Goal: Task Accomplishment & Management: Manage account settings

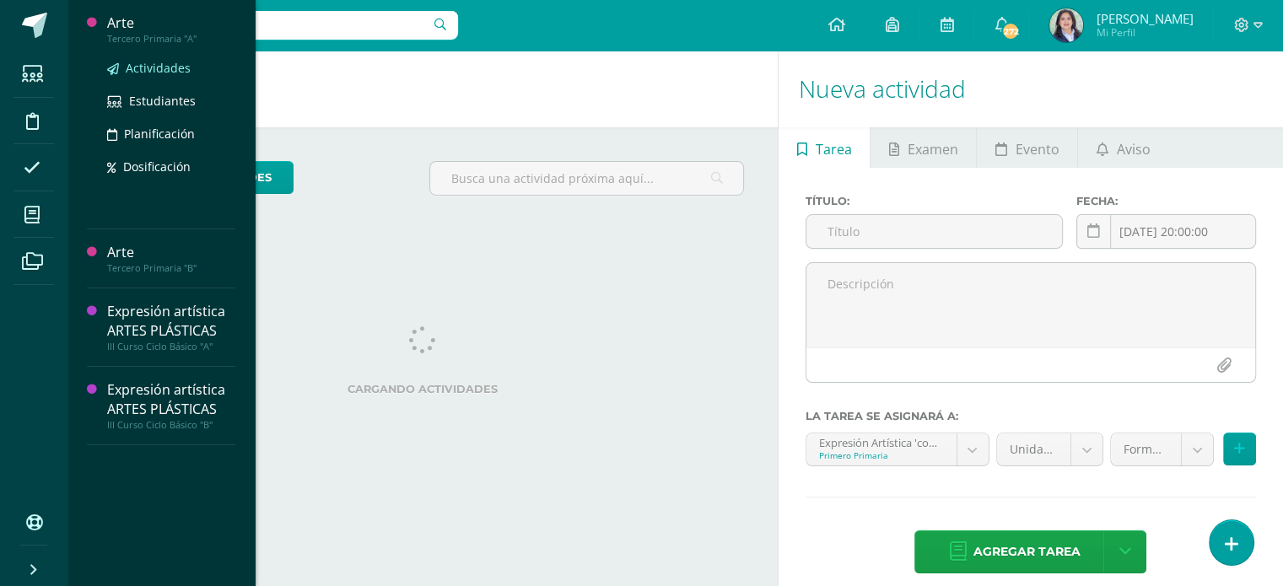
click at [154, 74] on span "Actividades" at bounding box center [158, 68] width 65 height 16
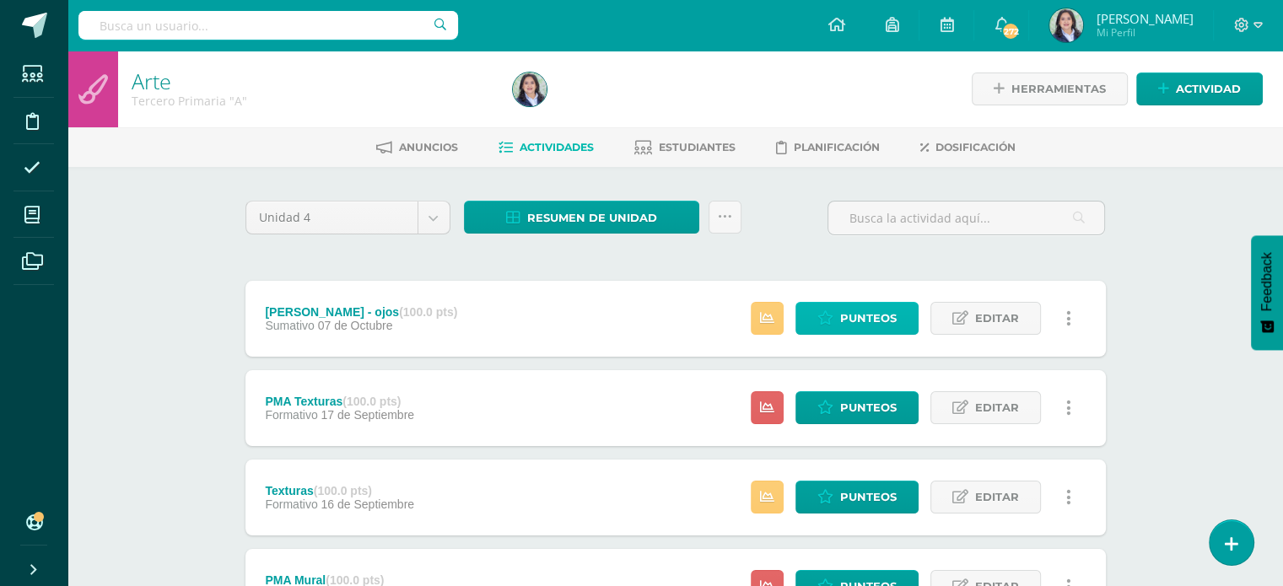
click at [846, 314] on span "Punteos" at bounding box center [868, 318] width 57 height 31
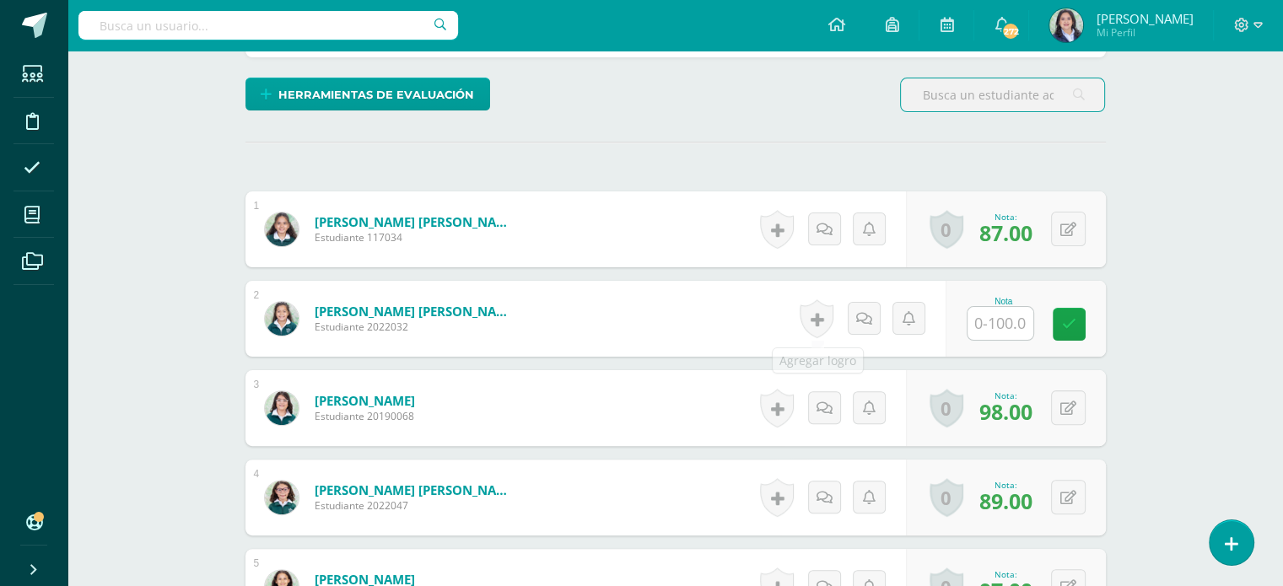
scroll to position [422, 0]
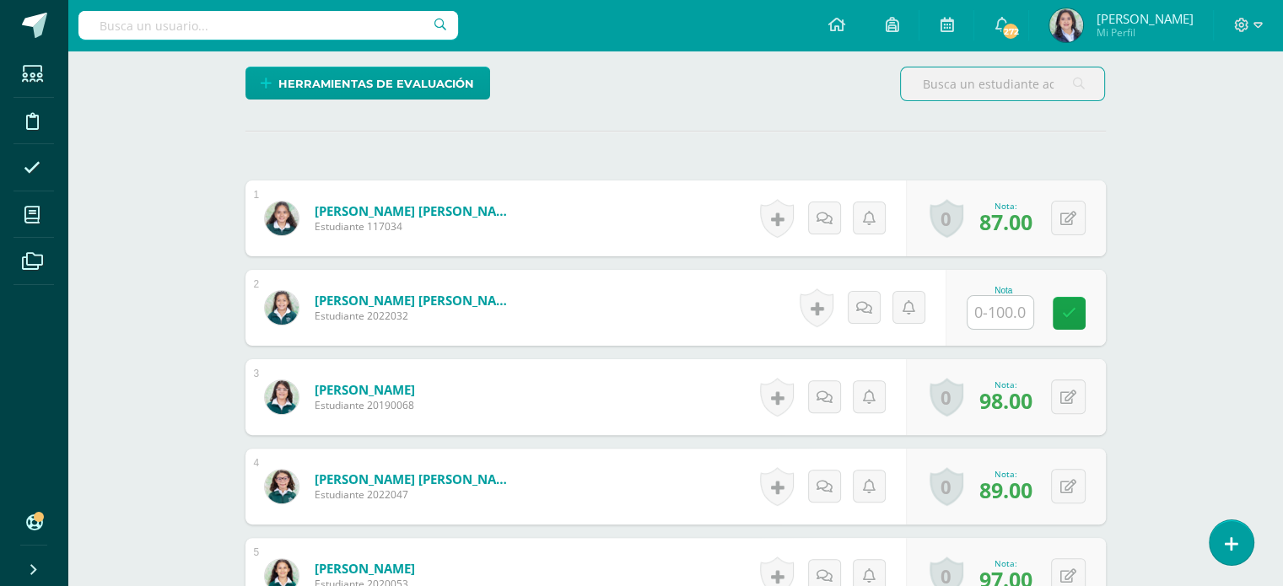
click at [997, 313] on input "text" at bounding box center [1001, 312] width 66 height 33
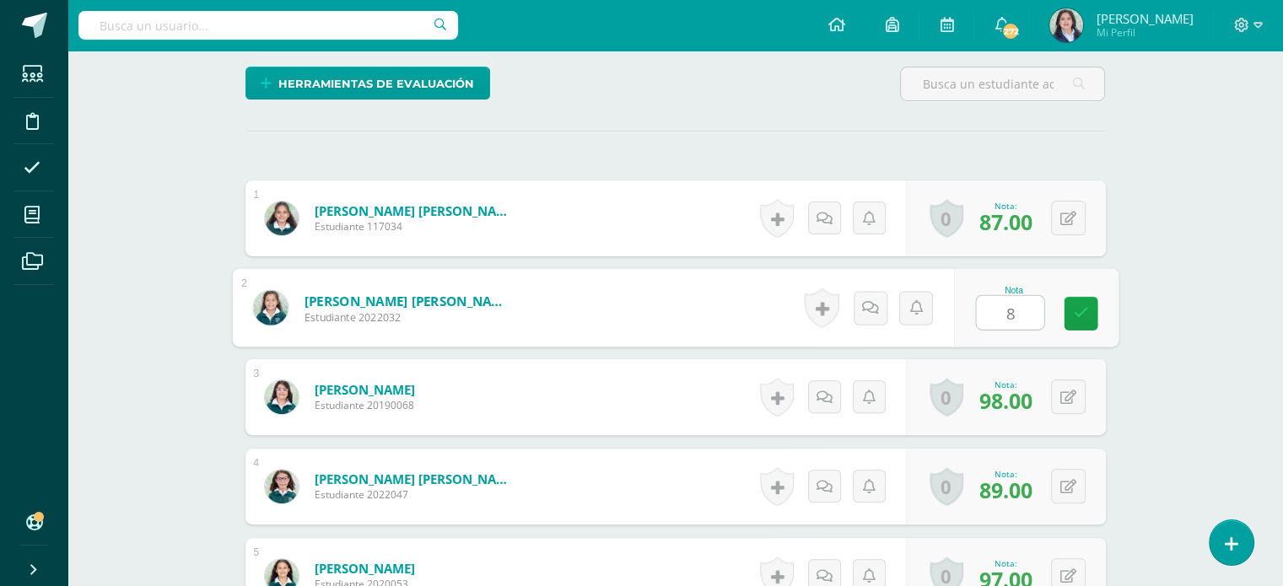
type input "80"
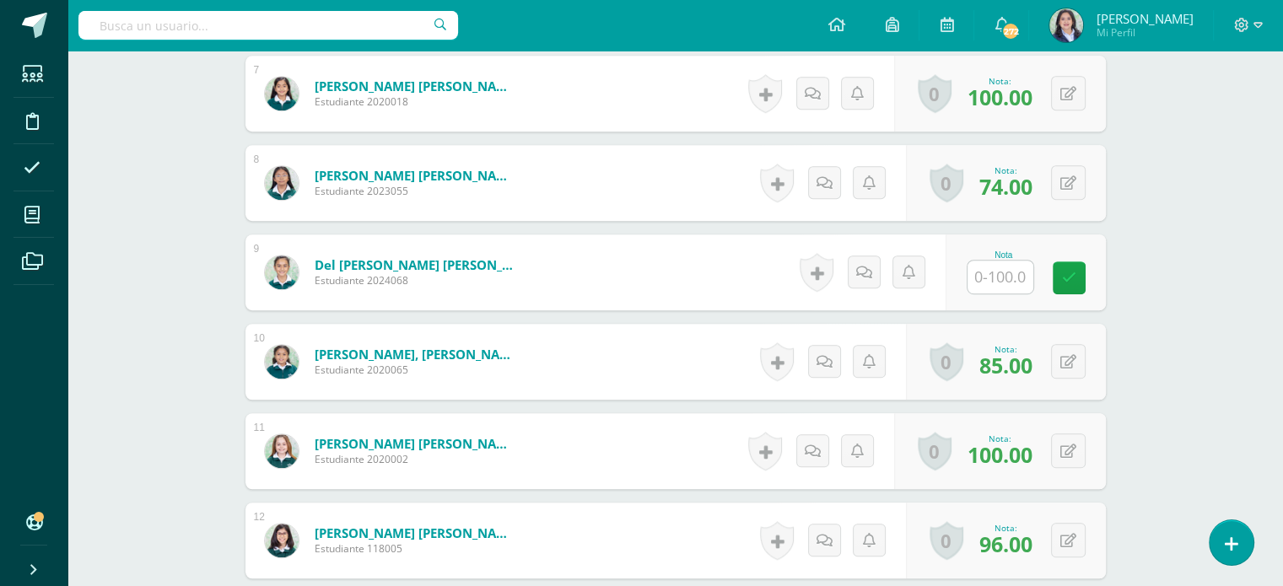
scroll to position [1097, 0]
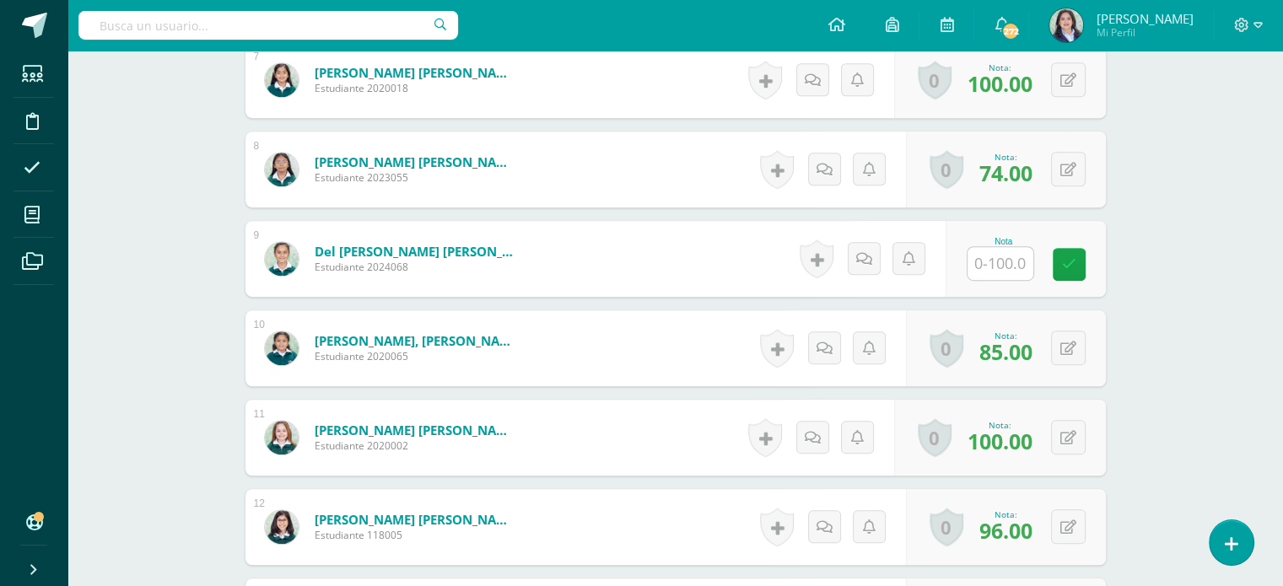
click at [1006, 256] on input "text" at bounding box center [1001, 263] width 66 height 33
type input "58"
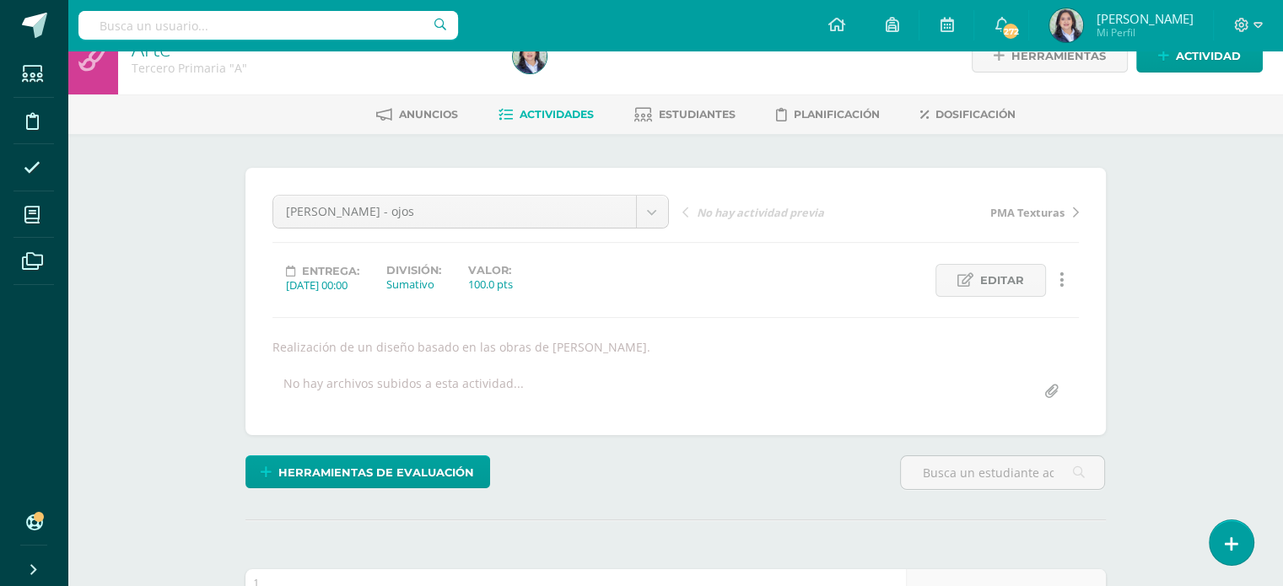
scroll to position [0, 0]
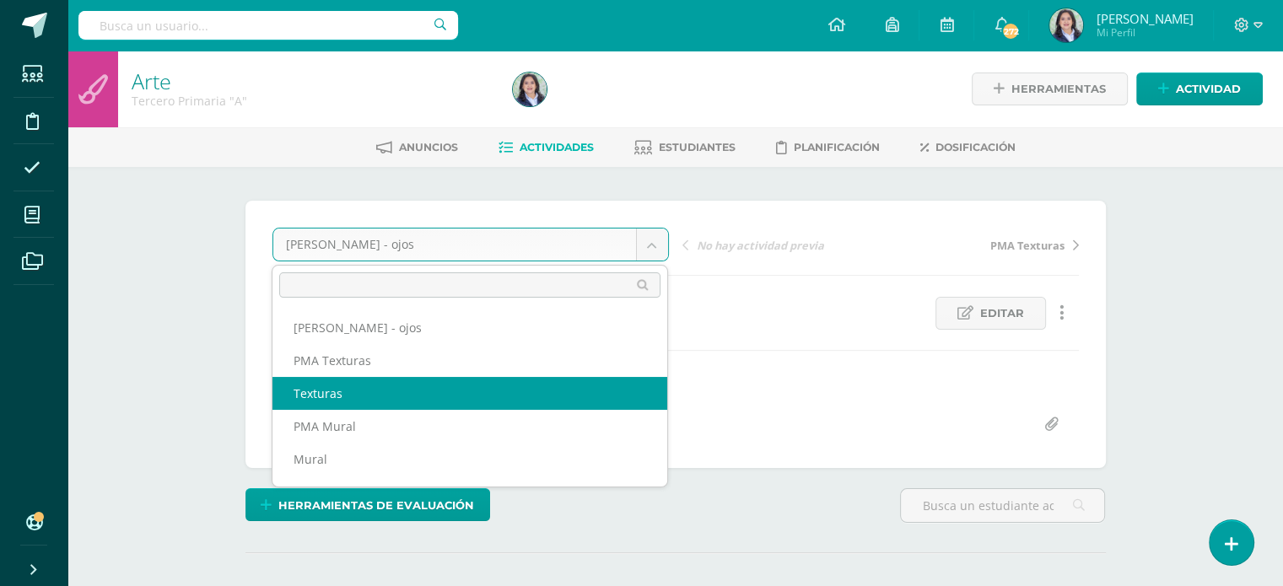
select select "/dashboard/teacher/grade-activity/264430/"
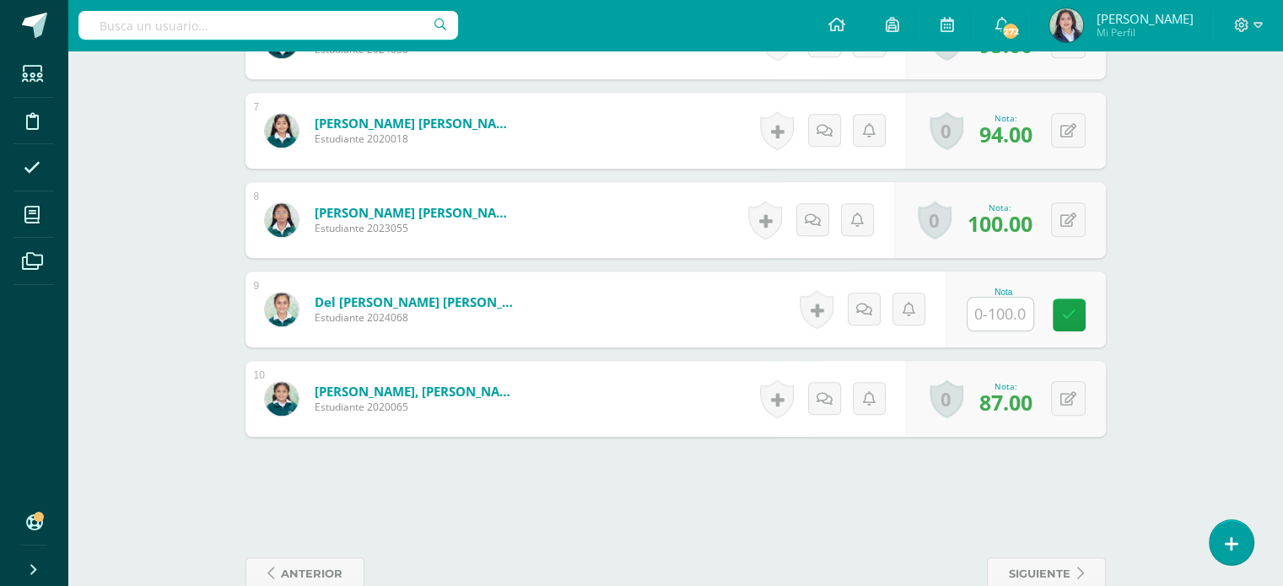
scroll to position [1069, 0]
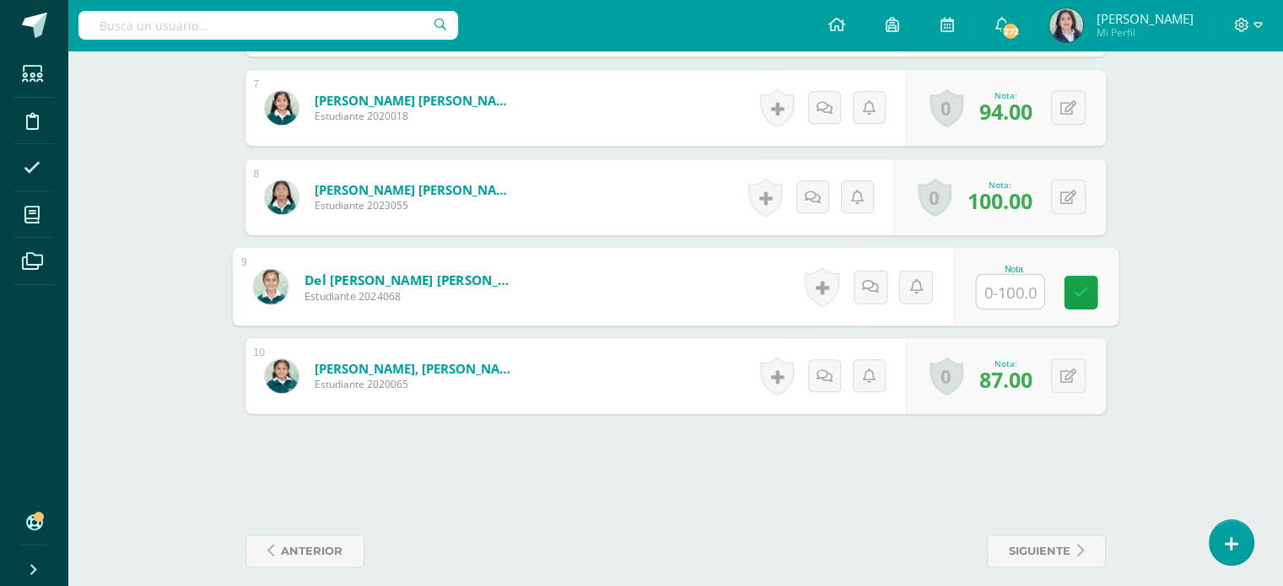
click at [1007, 300] on input "text" at bounding box center [1009, 292] width 67 height 34
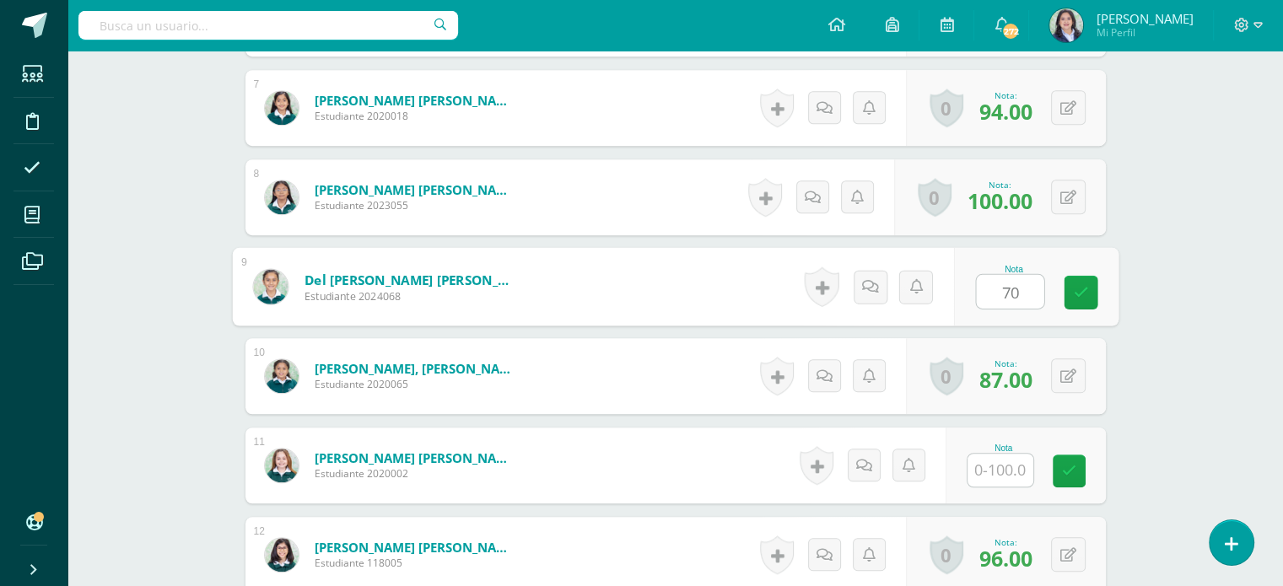
scroll to position [1070, 0]
type input "70."
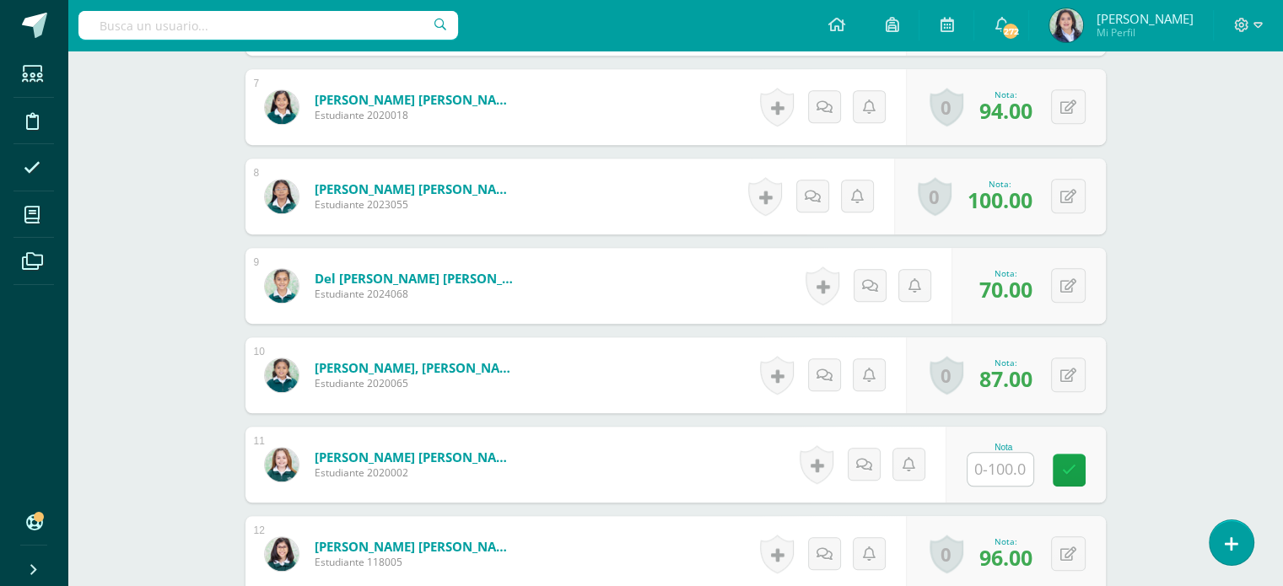
click at [1006, 469] on input "text" at bounding box center [1001, 469] width 66 height 33
type input "84"
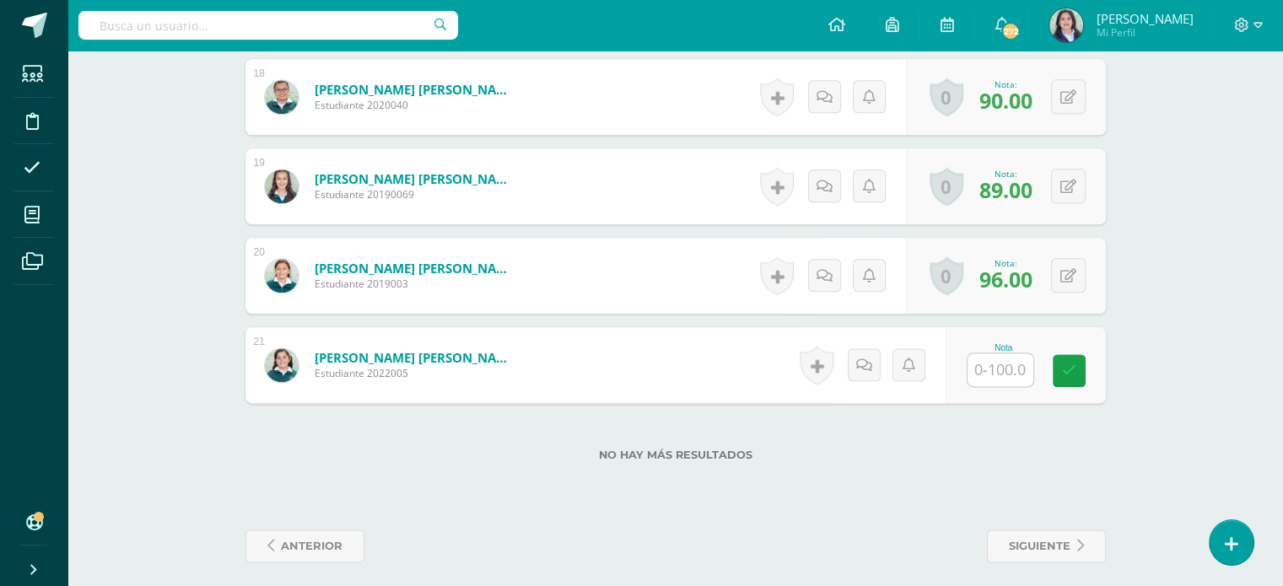
scroll to position [2073, 0]
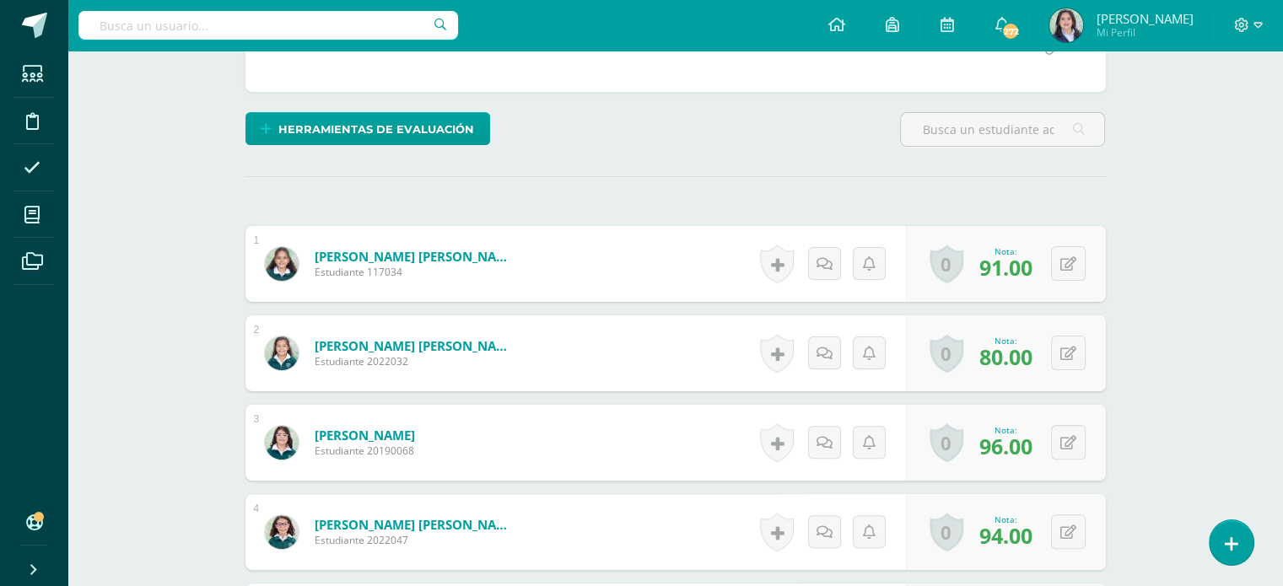
scroll to position [0, 0]
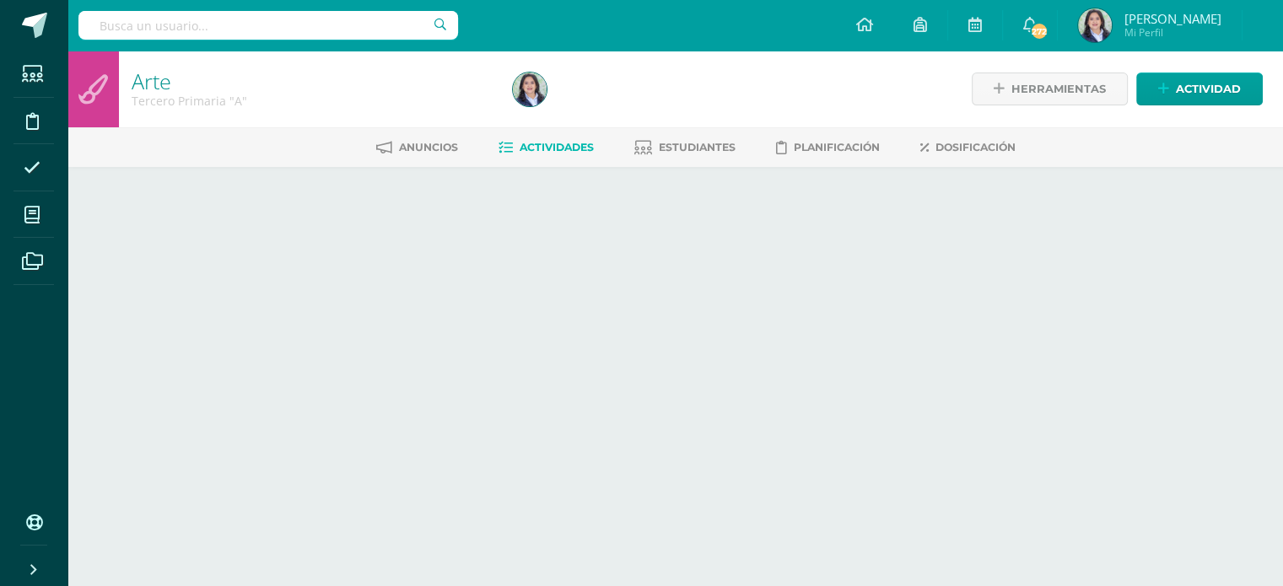
select select "/dashboard/teacher/grade-activity/264430/"
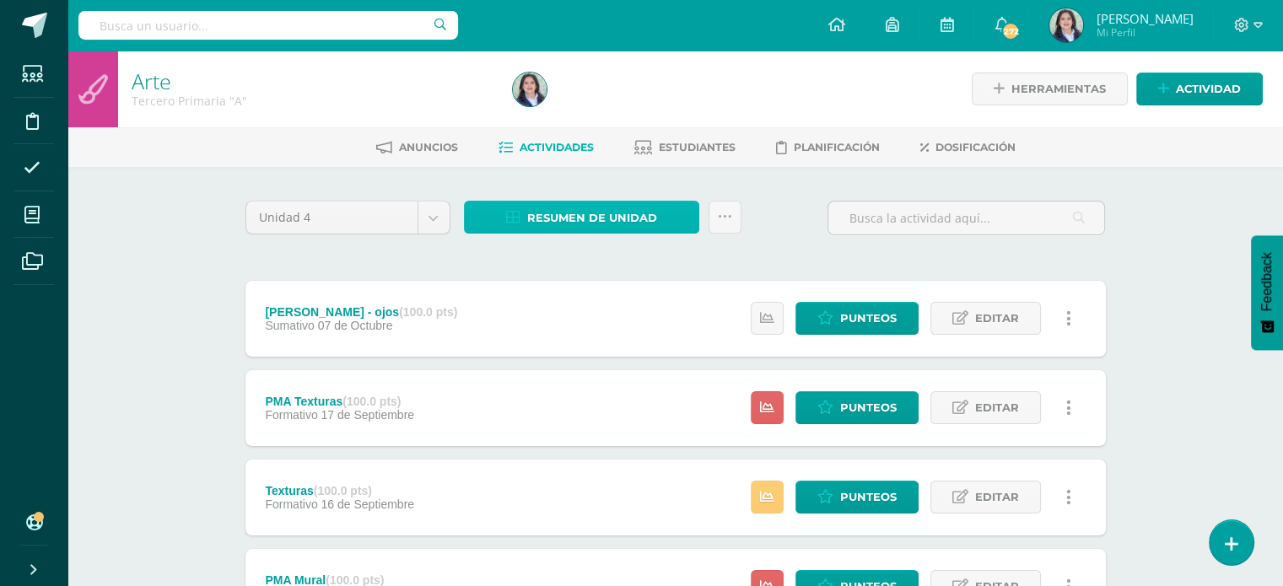
click at [588, 218] on span "Resumen de unidad" at bounding box center [592, 217] width 130 height 31
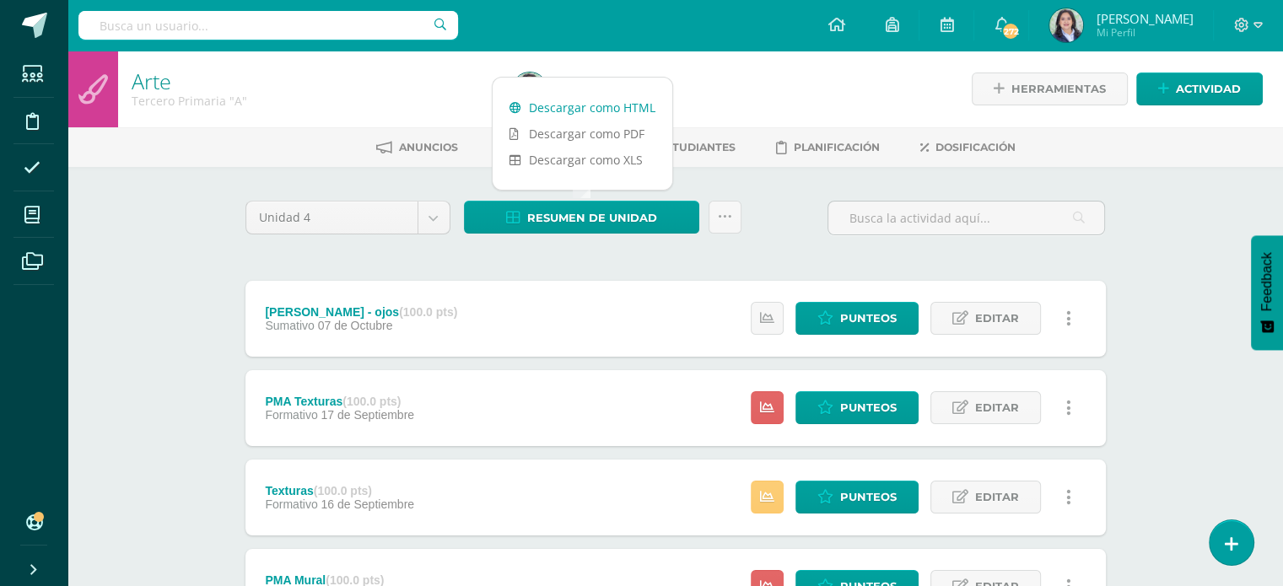
click at [594, 109] on link "Descargar como HTML" at bounding box center [583, 107] width 180 height 26
click at [729, 219] on icon at bounding box center [725, 217] width 14 height 14
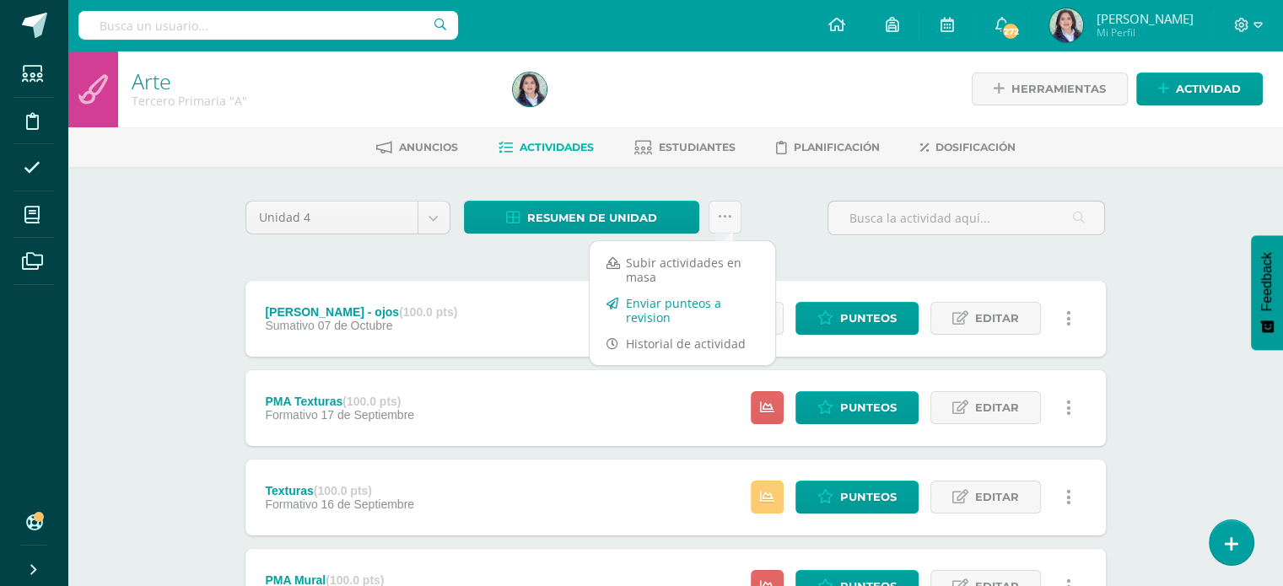
click at [679, 296] on link "Enviar punteos a revision" at bounding box center [683, 310] width 186 height 40
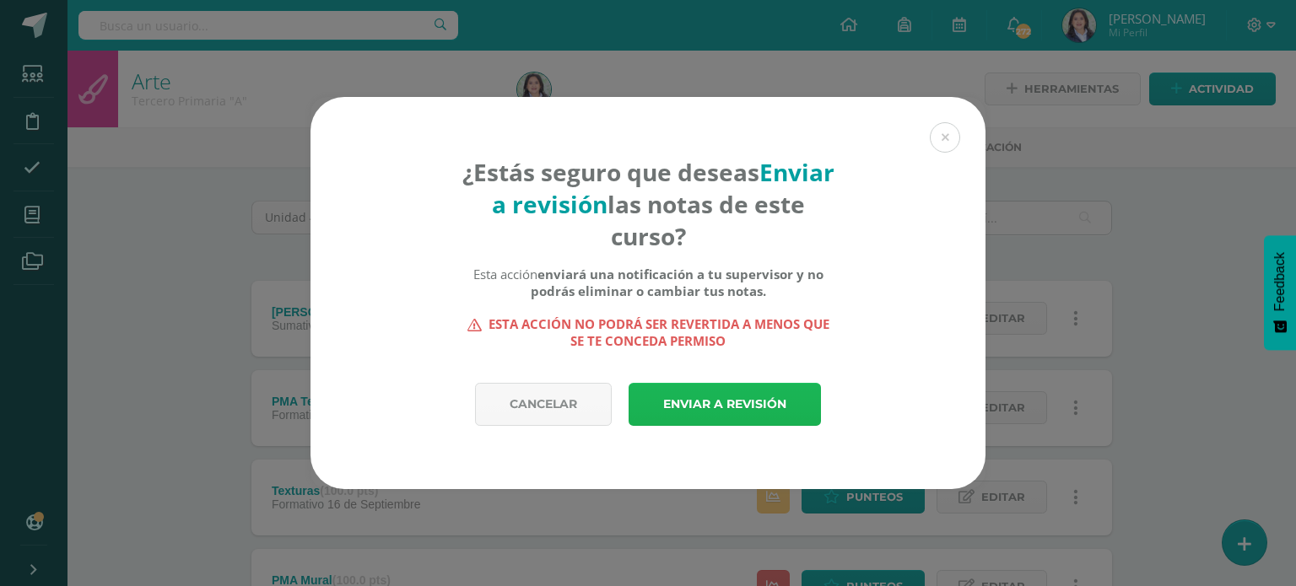
click at [692, 399] on link "Enviar a revisión" at bounding box center [725, 404] width 192 height 43
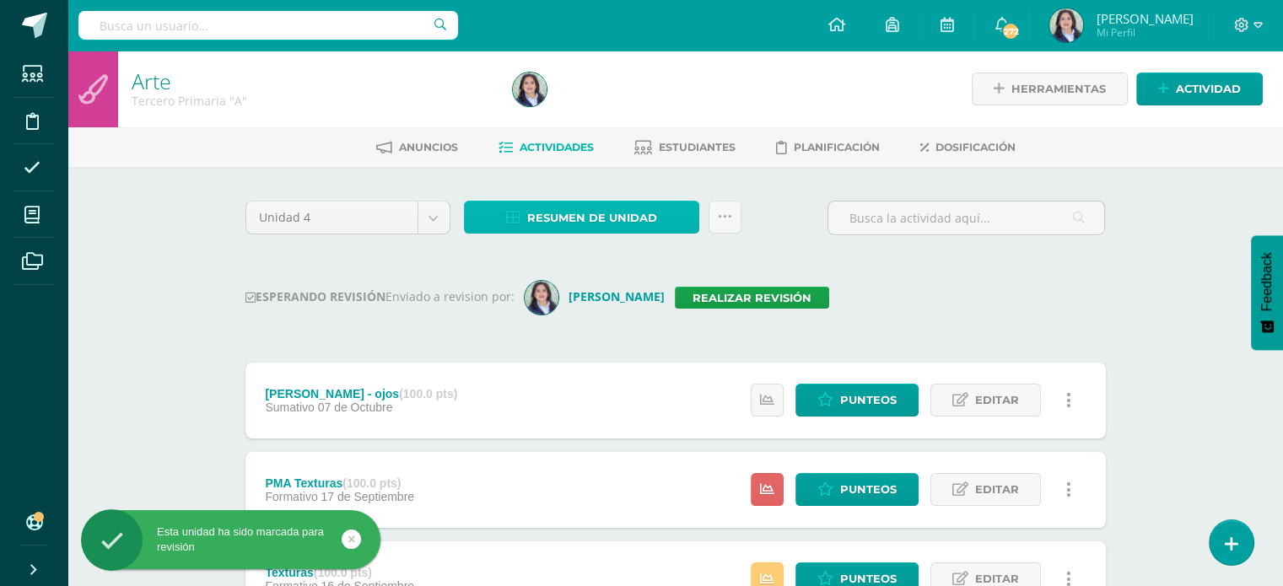
click at [575, 206] on span "Resumen de unidad" at bounding box center [592, 217] width 130 height 31
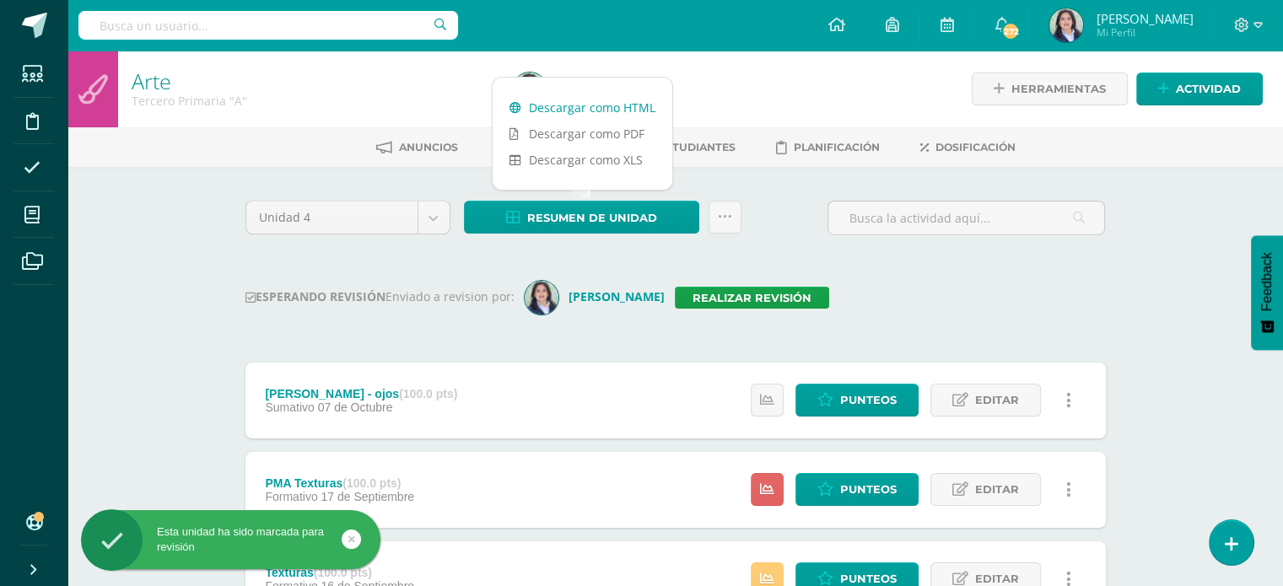
click at [608, 107] on link "Descargar como HTML" at bounding box center [583, 107] width 180 height 26
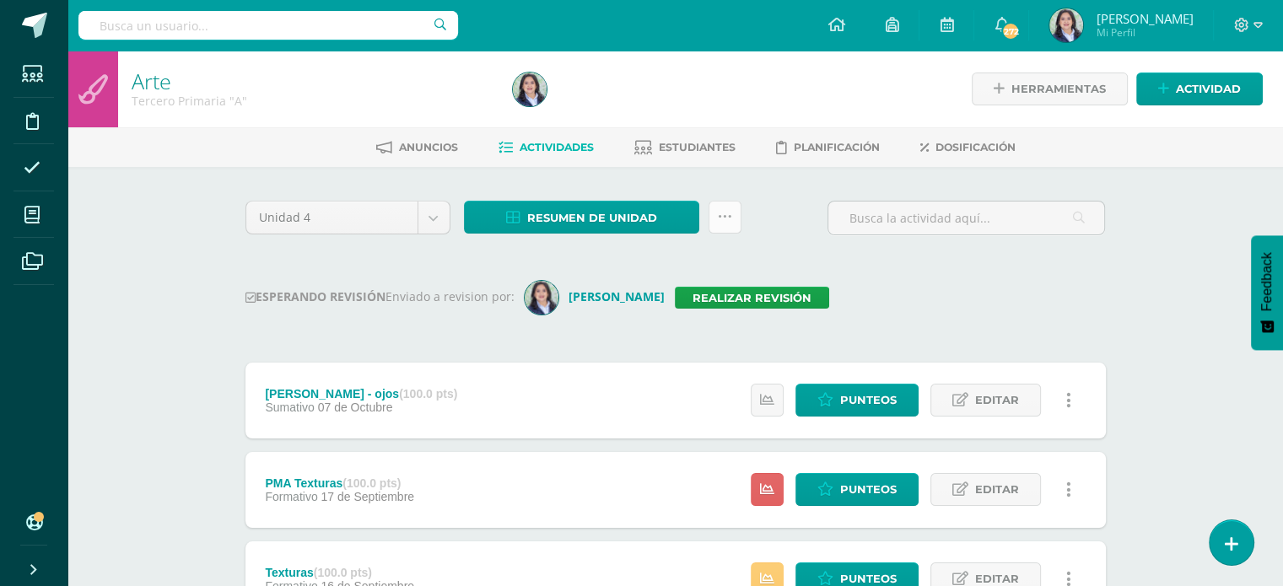
click at [727, 219] on icon at bounding box center [725, 217] width 14 height 14
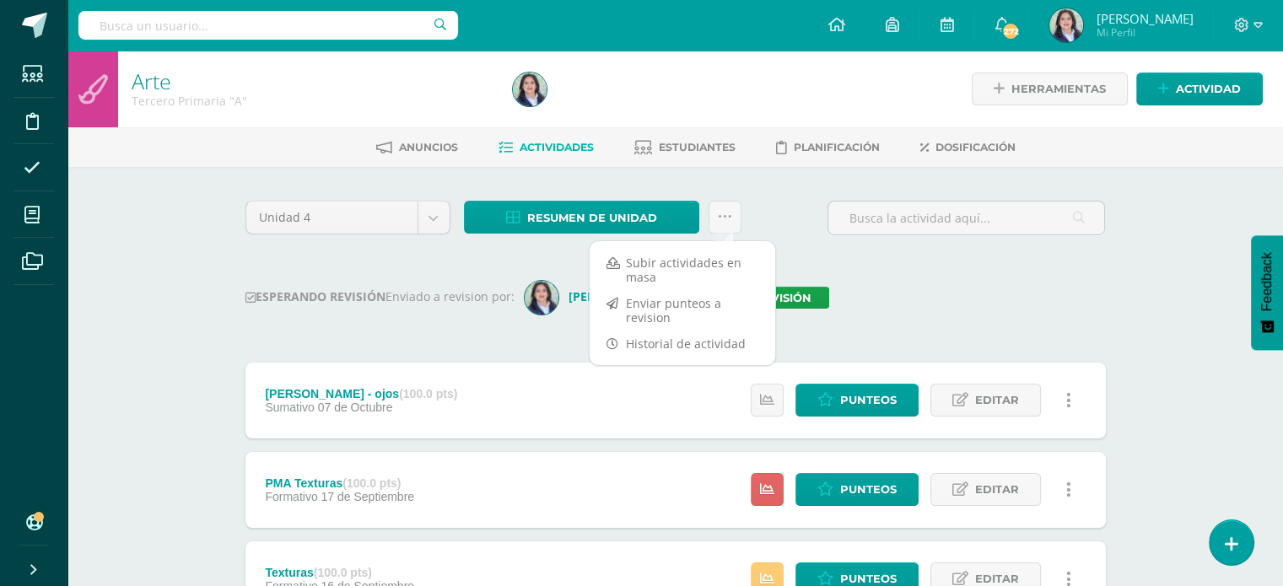
click at [787, 219] on div "Unidad 4 Unidad 1 Unidad 2 Unidad 3 Unidad 4 Resumen de unidad ¿Estás seguro qu…" at bounding box center [676, 225] width 874 height 48
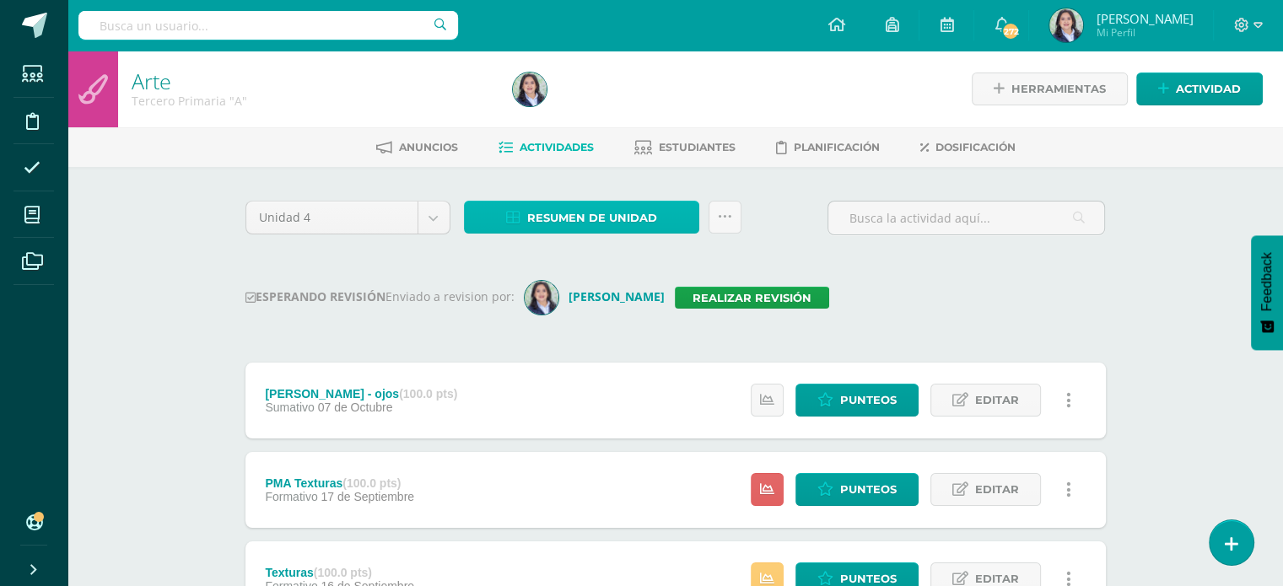
click at [592, 220] on span "Resumen de unidad" at bounding box center [592, 217] width 130 height 31
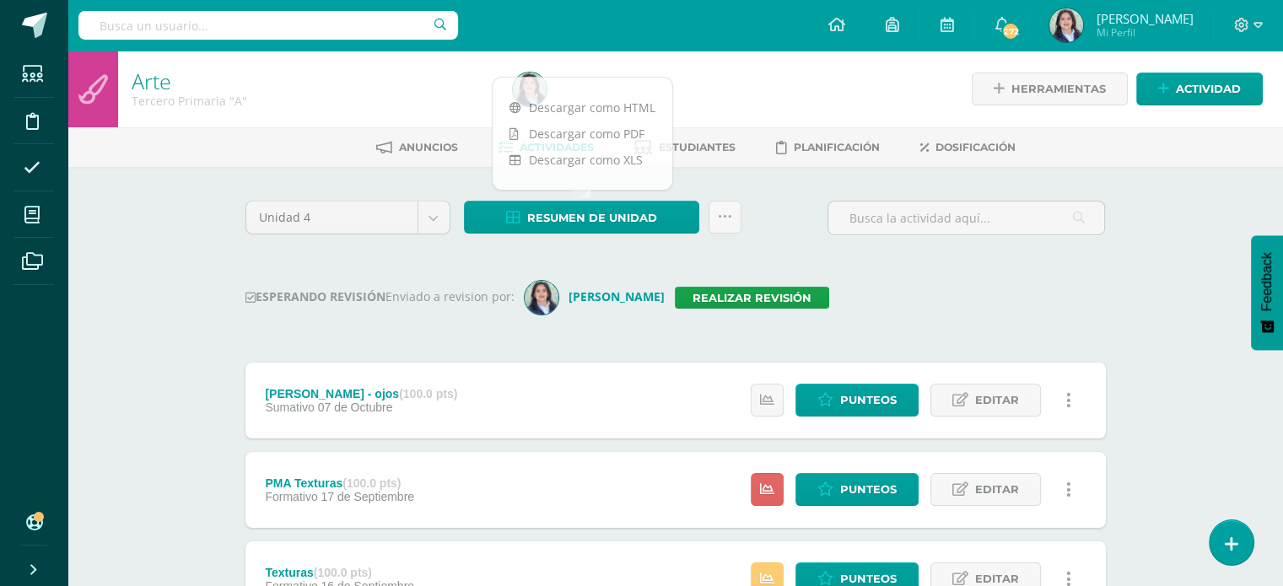
click at [748, 206] on div "Unidad 4 Unidad 1 Unidad 2 Unidad 3 Unidad 4 Resumen de unidad ¿Estás seguro qu…" at bounding box center [676, 225] width 874 height 48
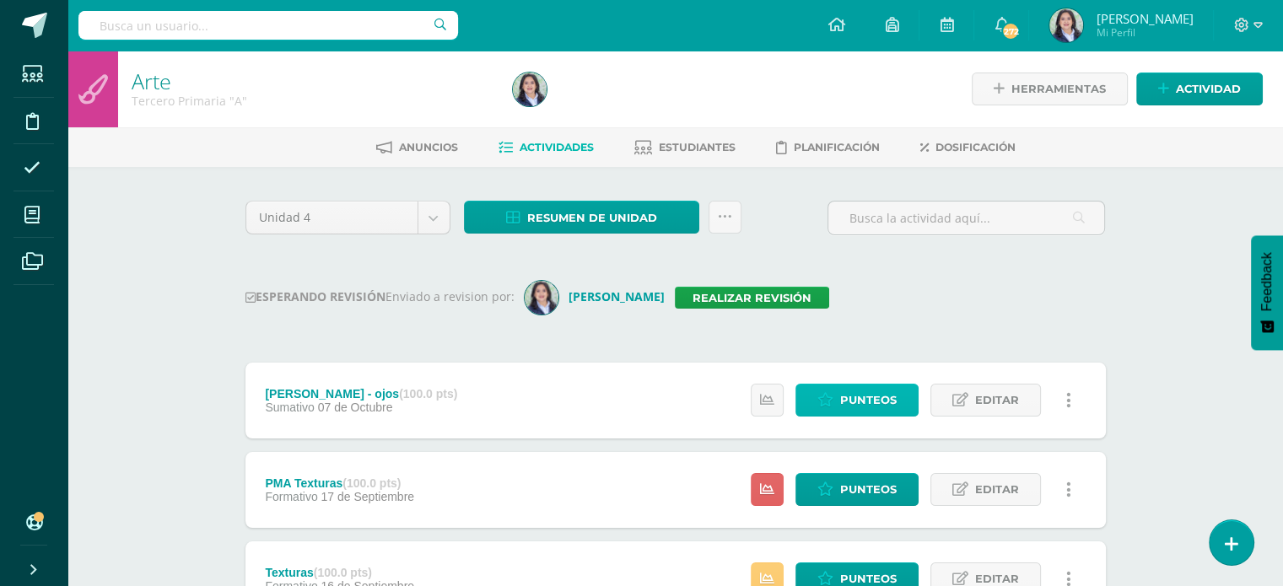
click at [857, 391] on span "Punteos" at bounding box center [868, 400] width 57 height 31
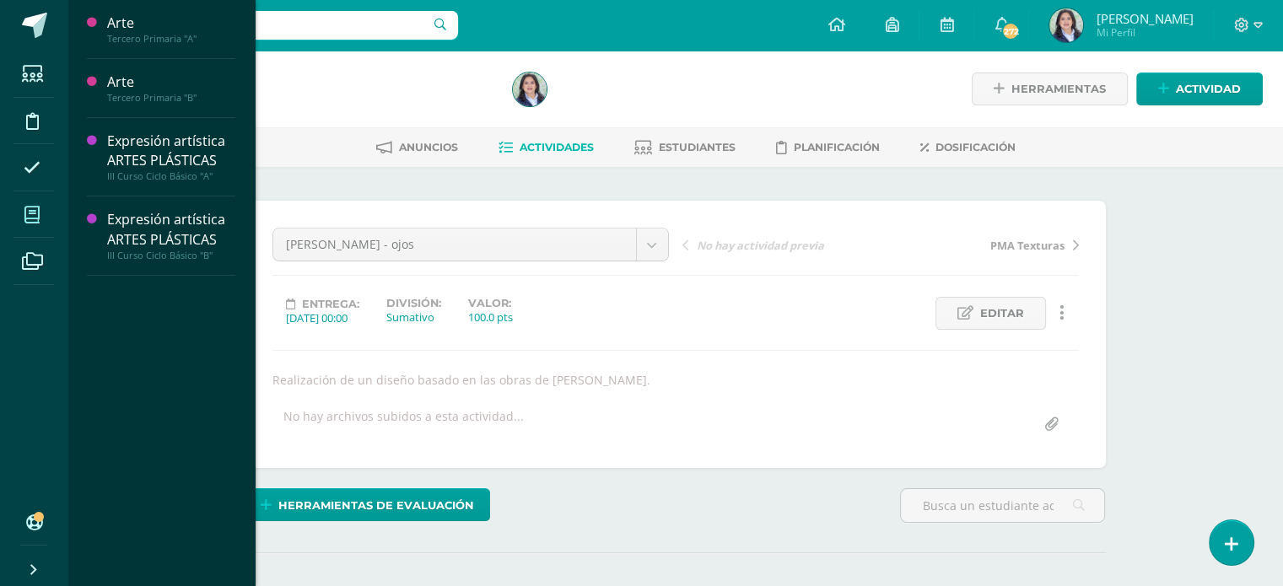
scroll to position [1, 0]
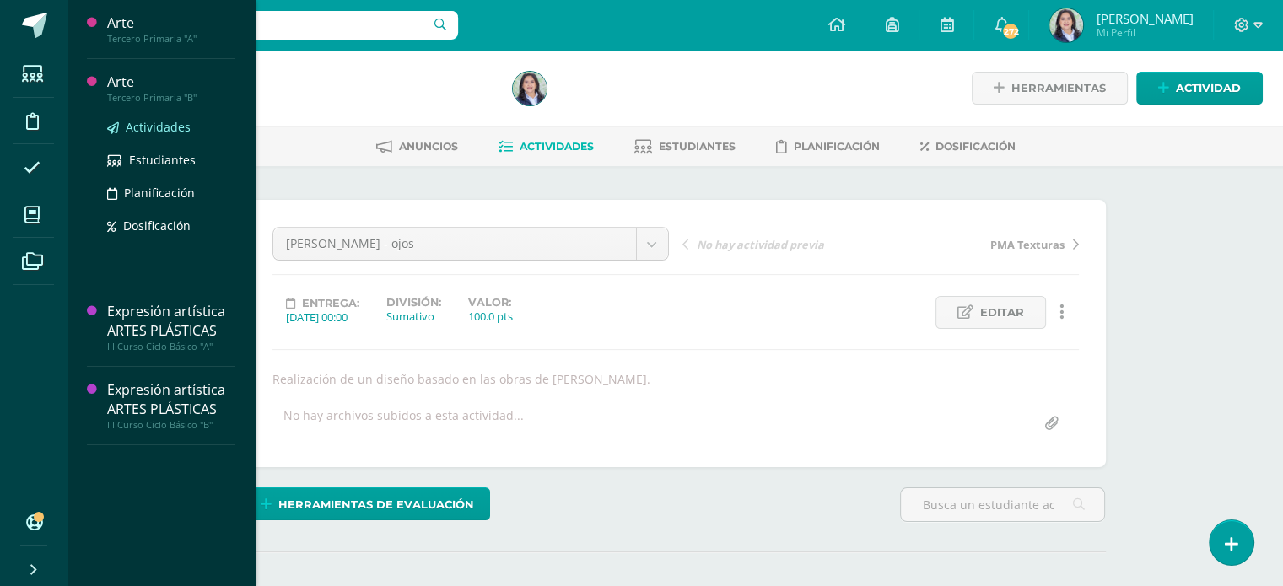
click at [172, 132] on span "Actividades" at bounding box center [158, 127] width 65 height 16
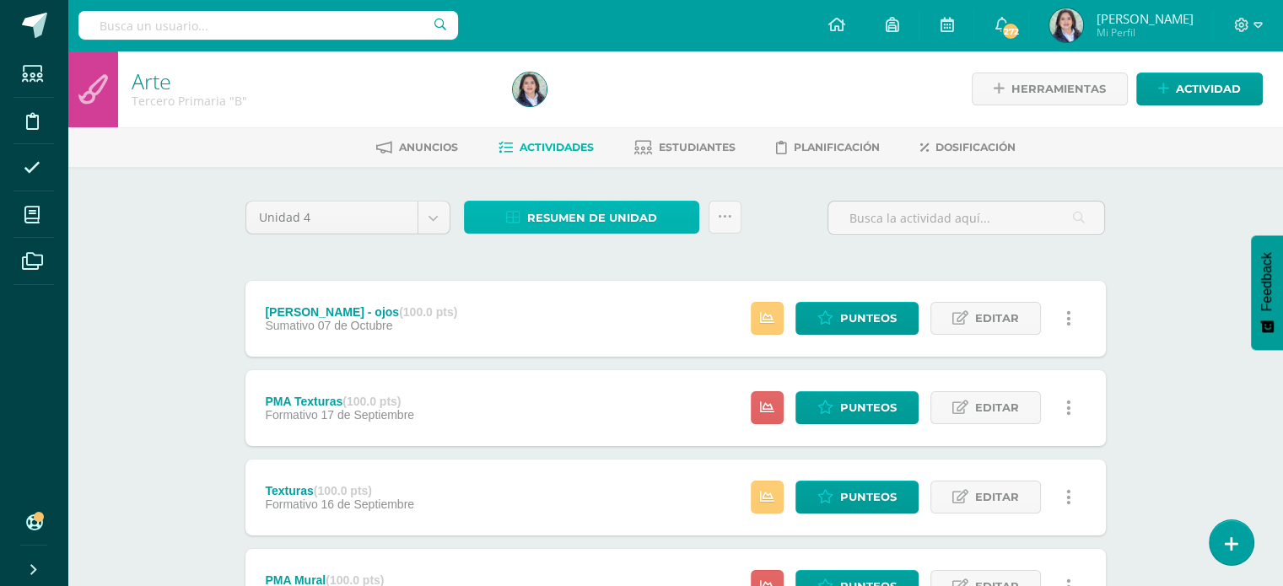
click at [641, 219] on span "Resumen de unidad" at bounding box center [592, 217] width 130 height 31
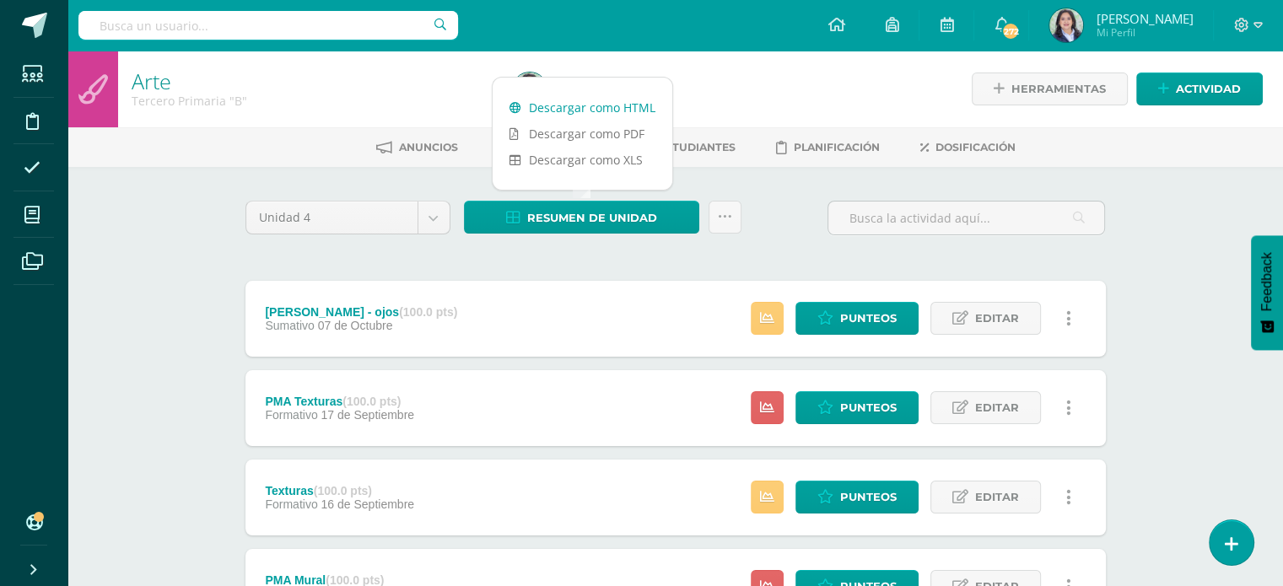
click at [629, 101] on link "Descargar como HTML" at bounding box center [583, 107] width 180 height 26
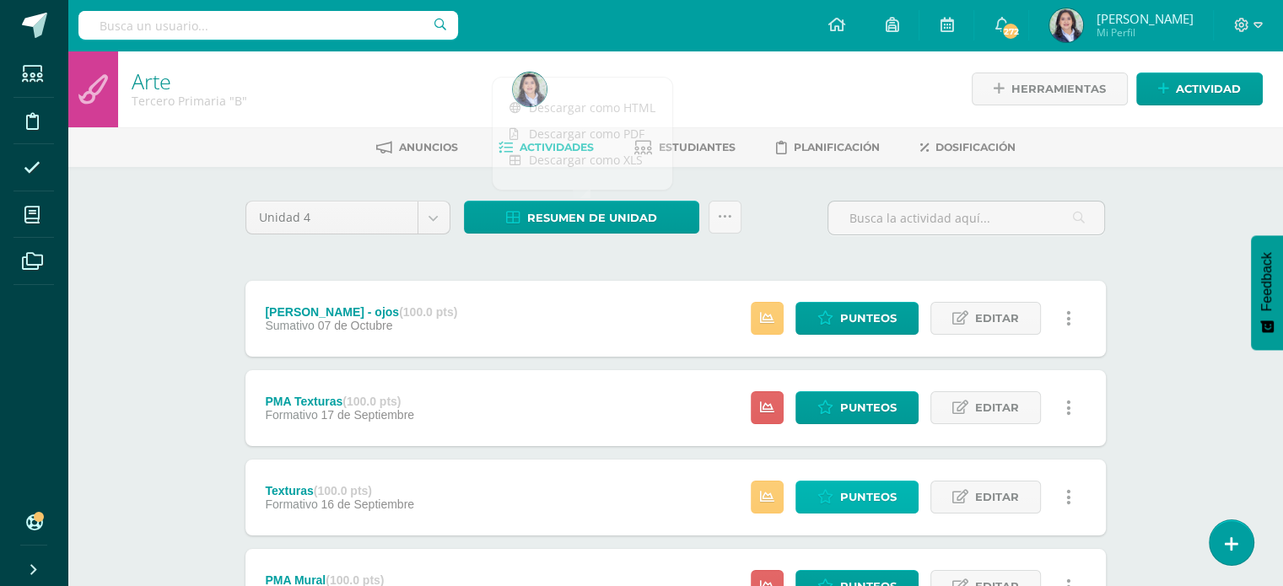
click at [841, 498] on span "Punteos" at bounding box center [868, 497] width 57 height 31
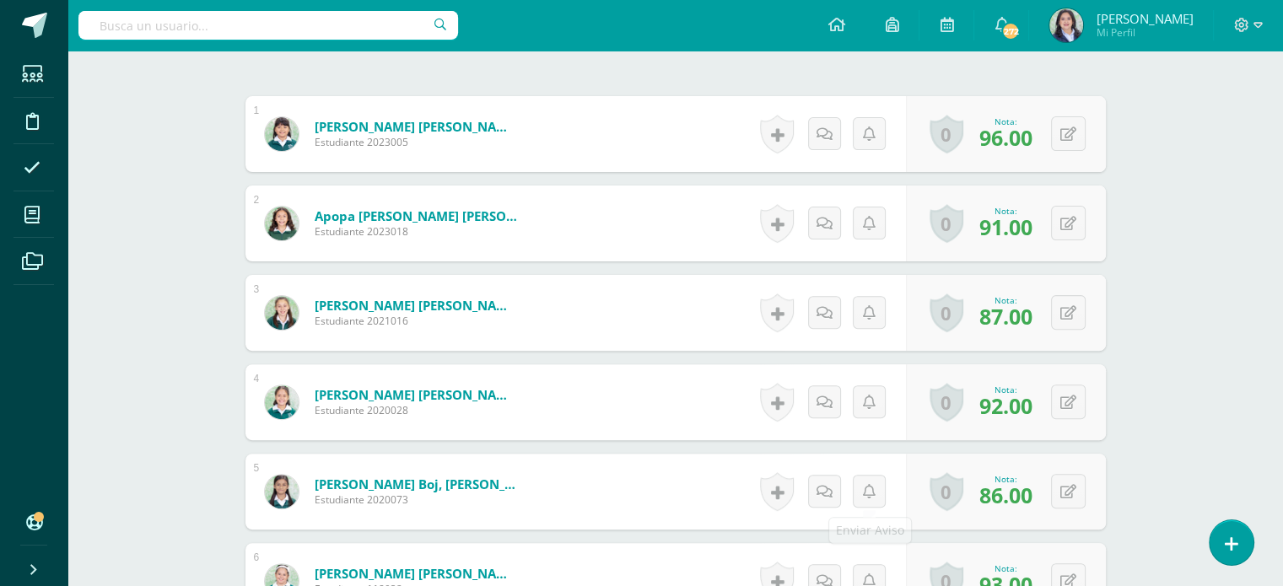
scroll to position [506, 0]
click at [1070, 400] on button at bounding box center [1068, 402] width 35 height 35
type input "88"
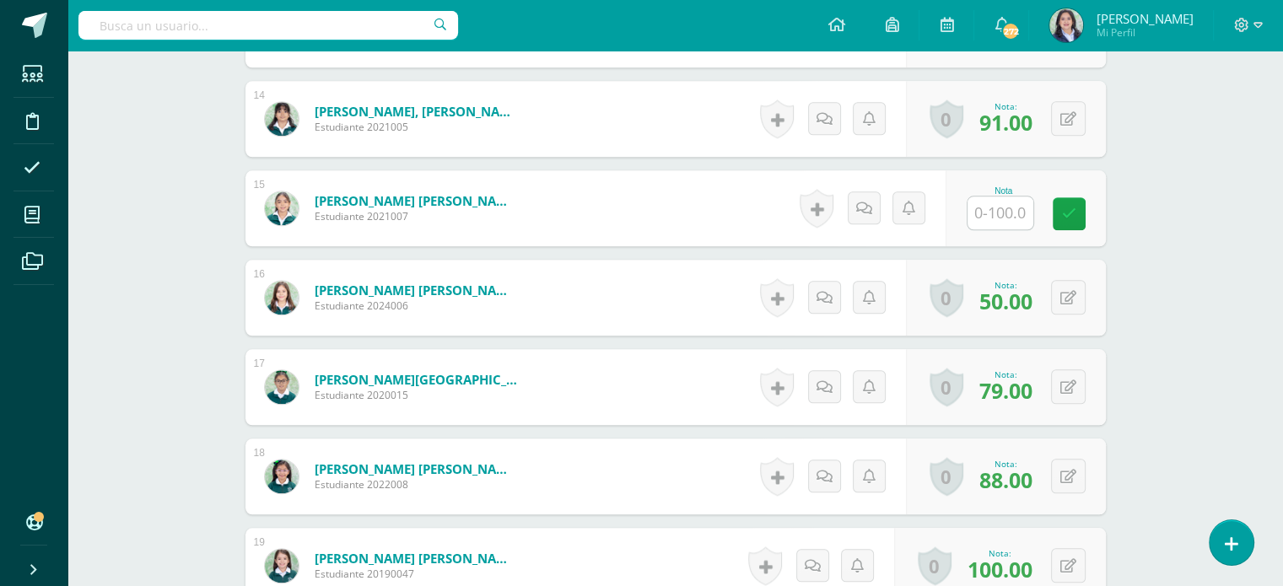
scroll to position [1689, 0]
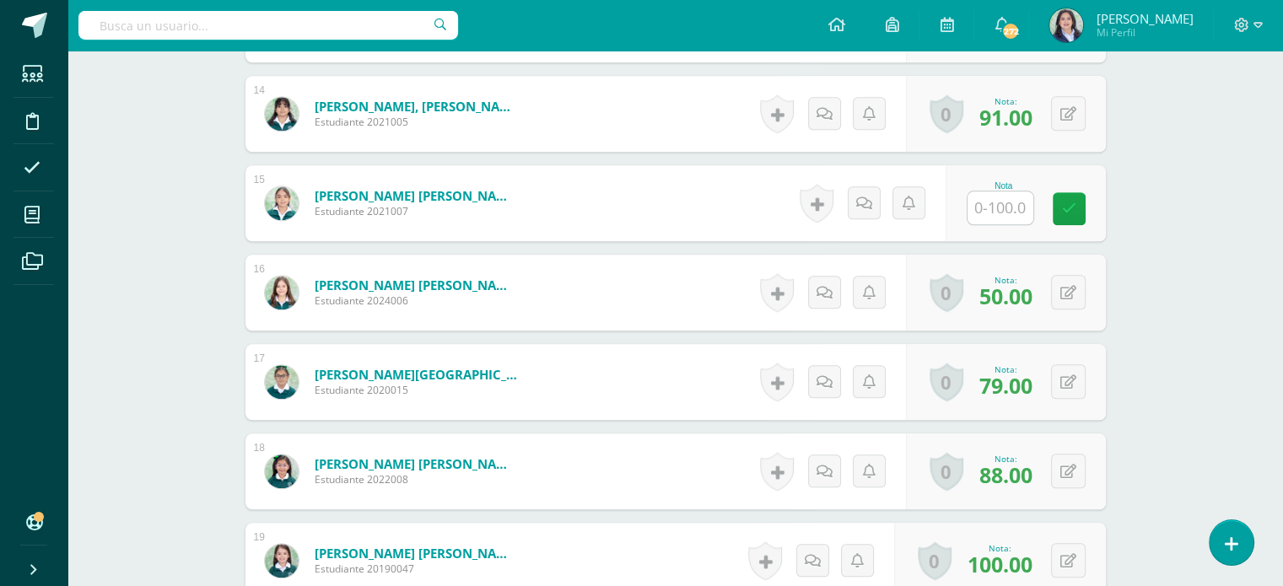
click at [996, 213] on input "text" at bounding box center [1001, 208] width 66 height 33
type input "63"
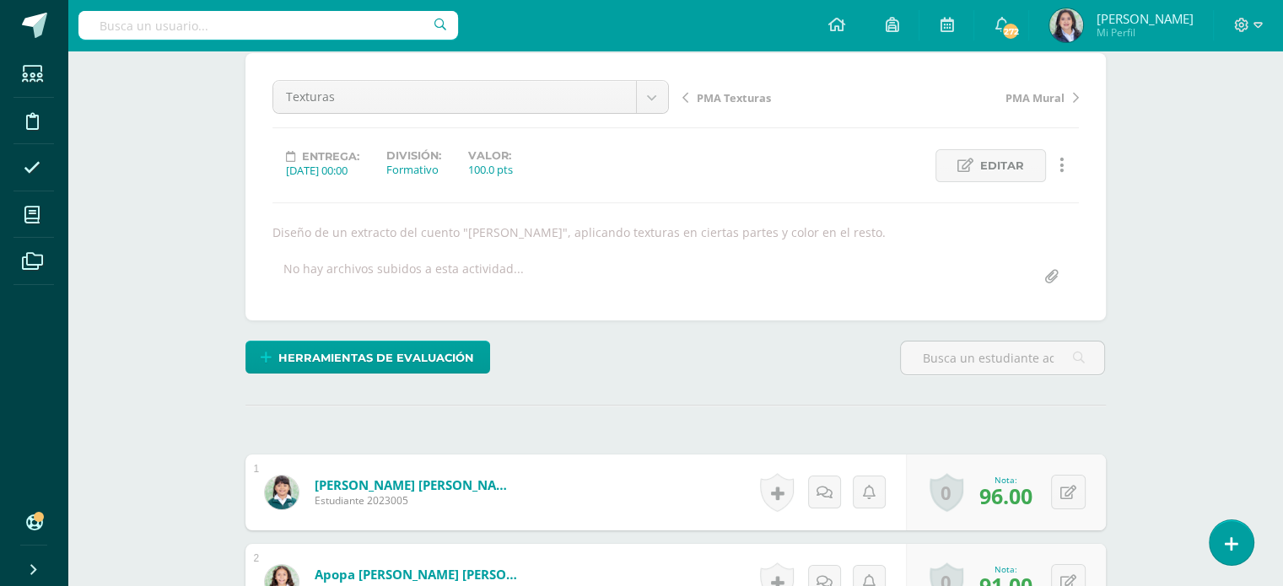
scroll to position [0, 0]
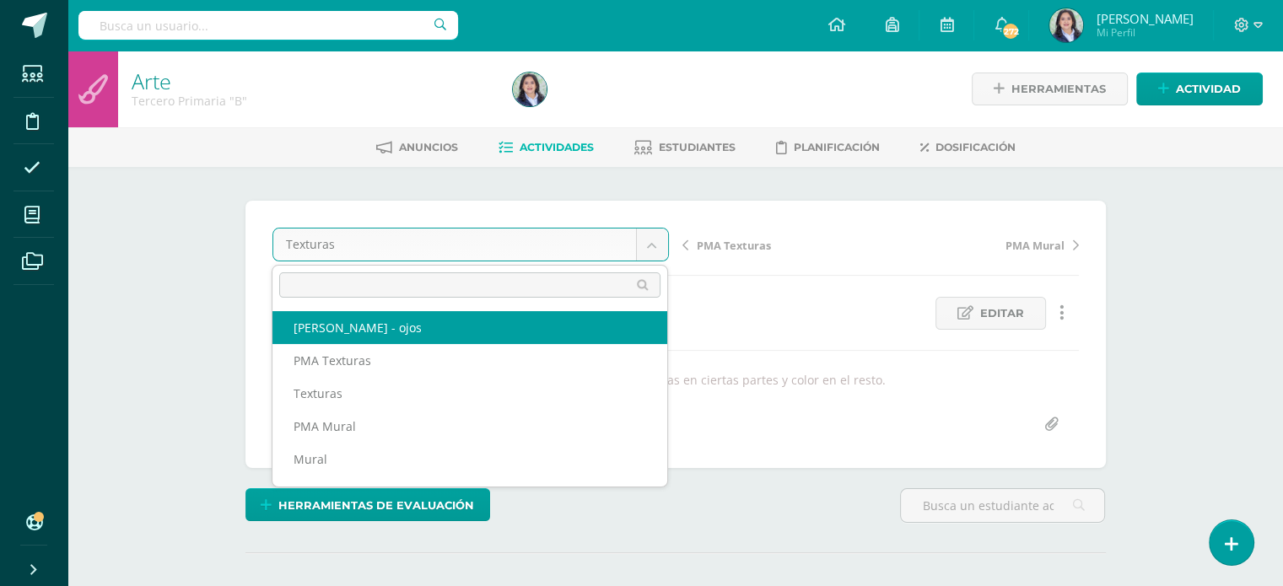
select select "/dashboard/teacher/grade-activity/264443/"
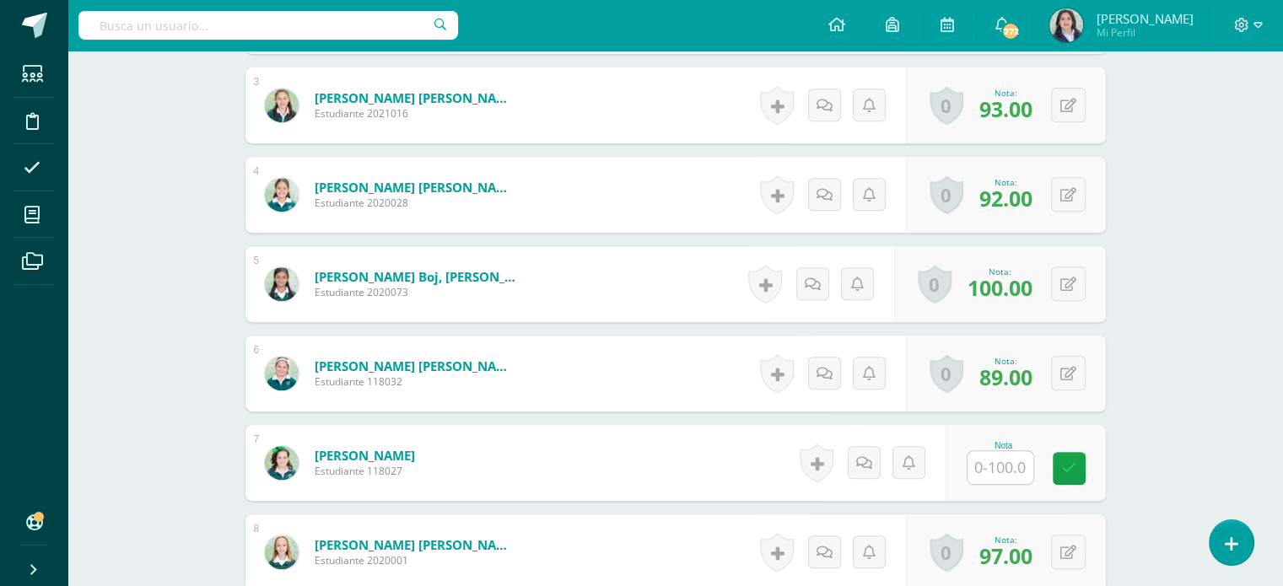
scroll to position [715, 0]
click at [1013, 462] on input "text" at bounding box center [1001, 467] width 66 height 33
type input "80"
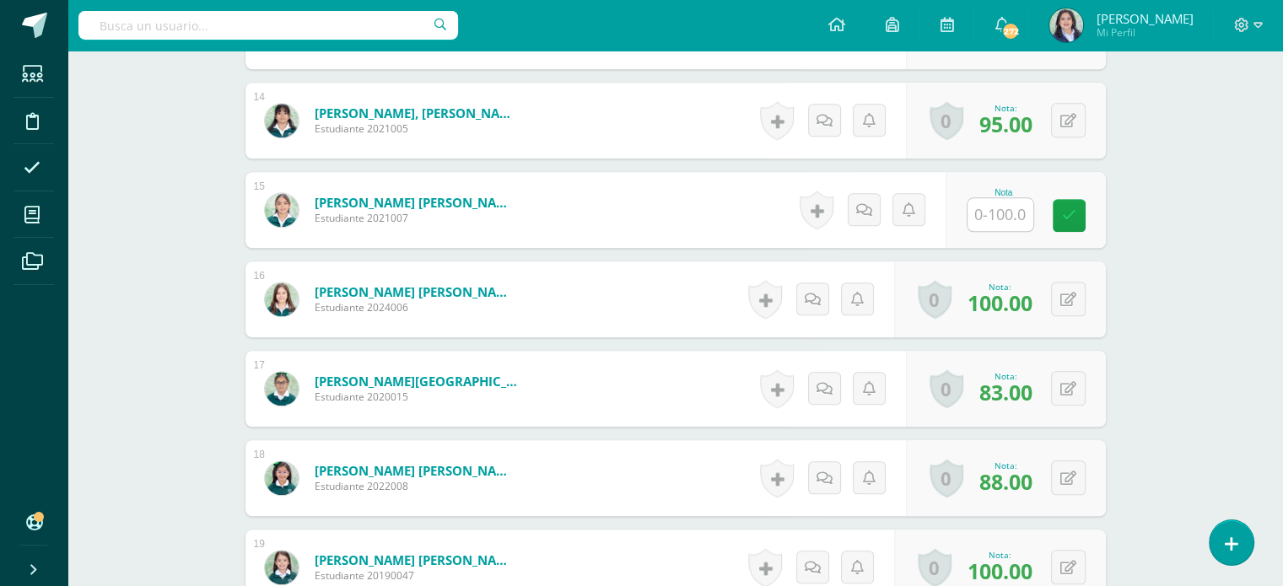
scroll to position [1643, 0]
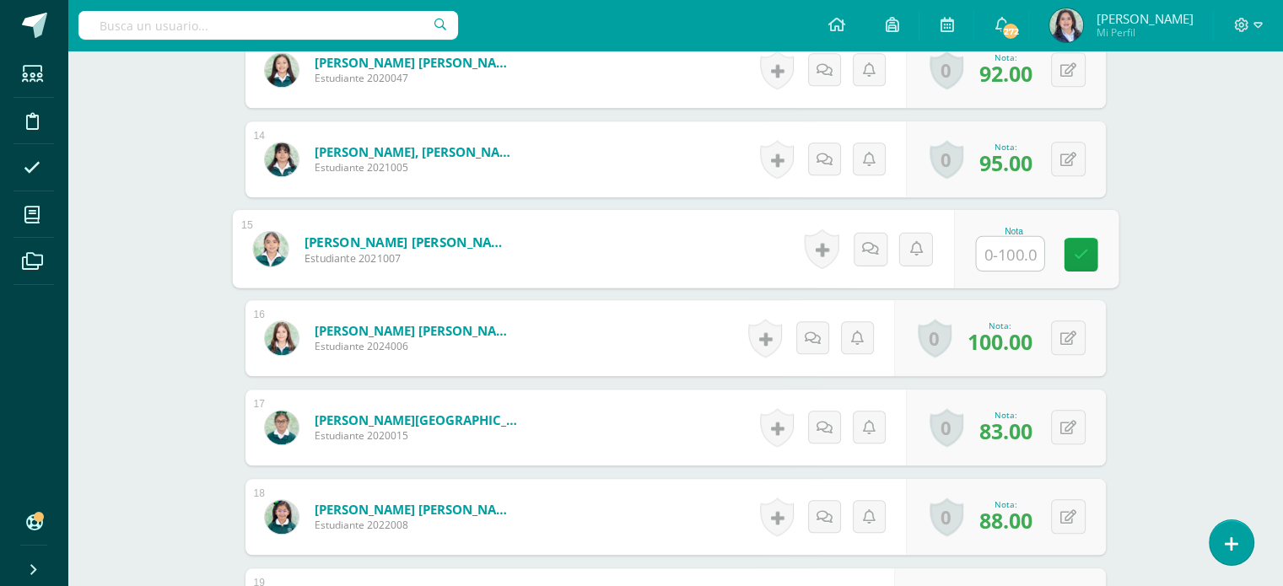
click at [1009, 251] on input "text" at bounding box center [1009, 254] width 67 height 34
type input "63"
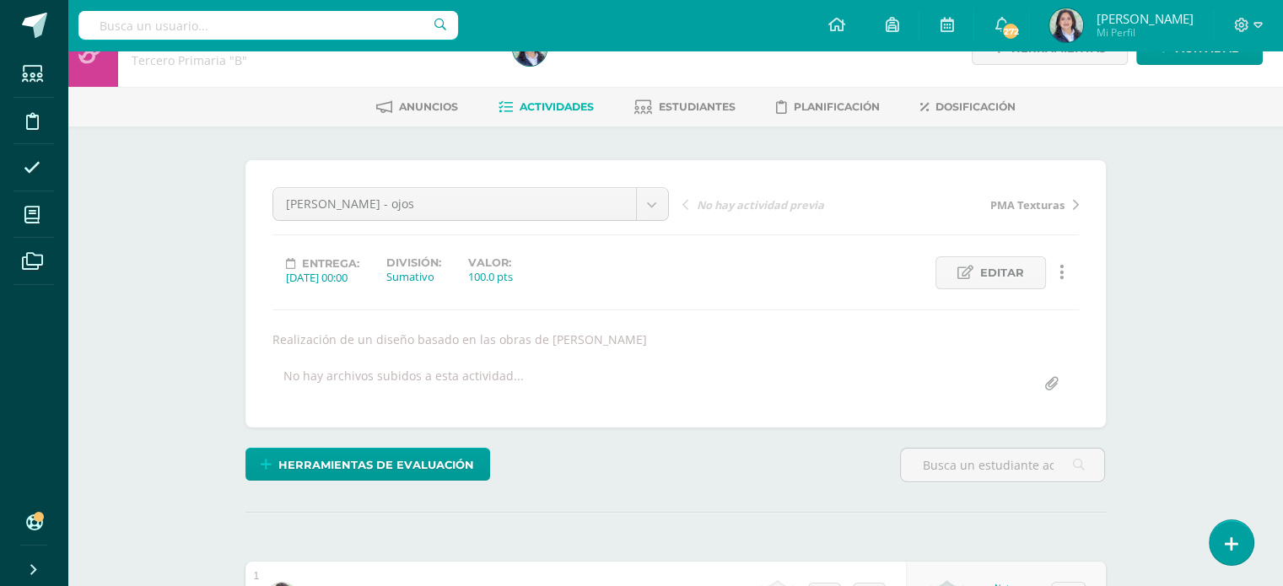
scroll to position [0, 0]
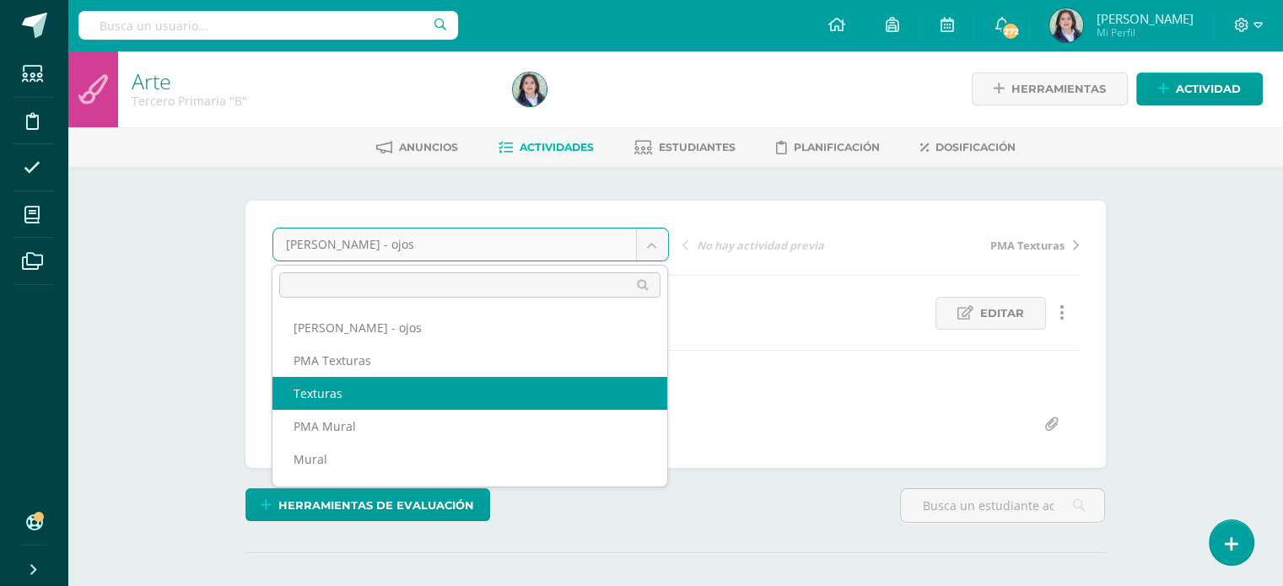
select select "/dashboard/teacher/grade-activity/264439/"
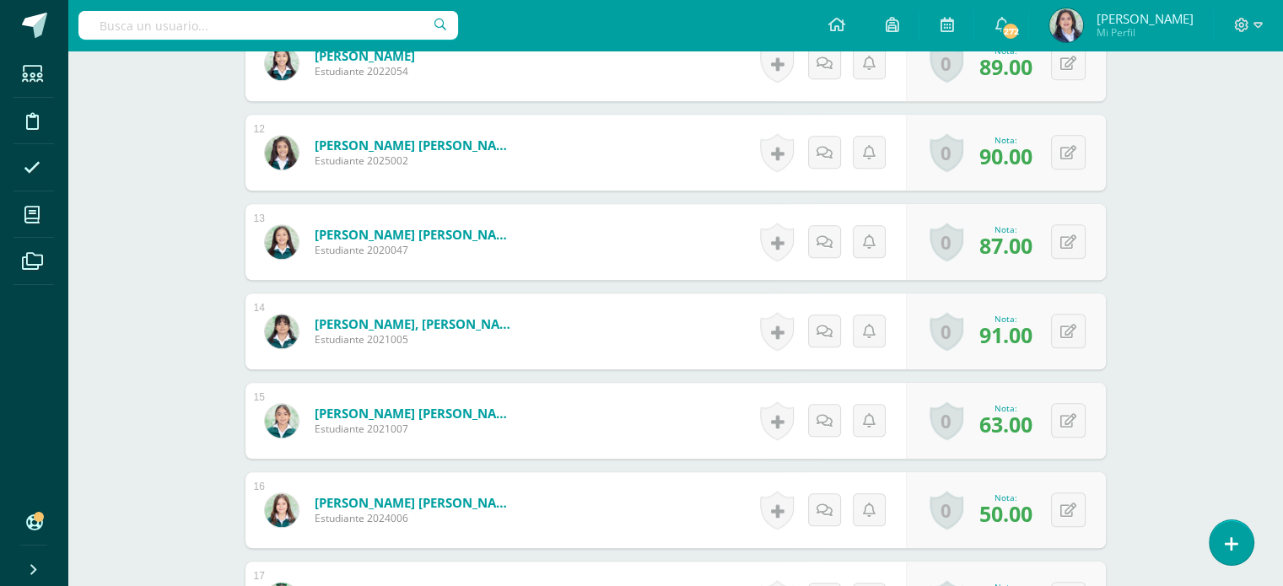
scroll to position [1475, 0]
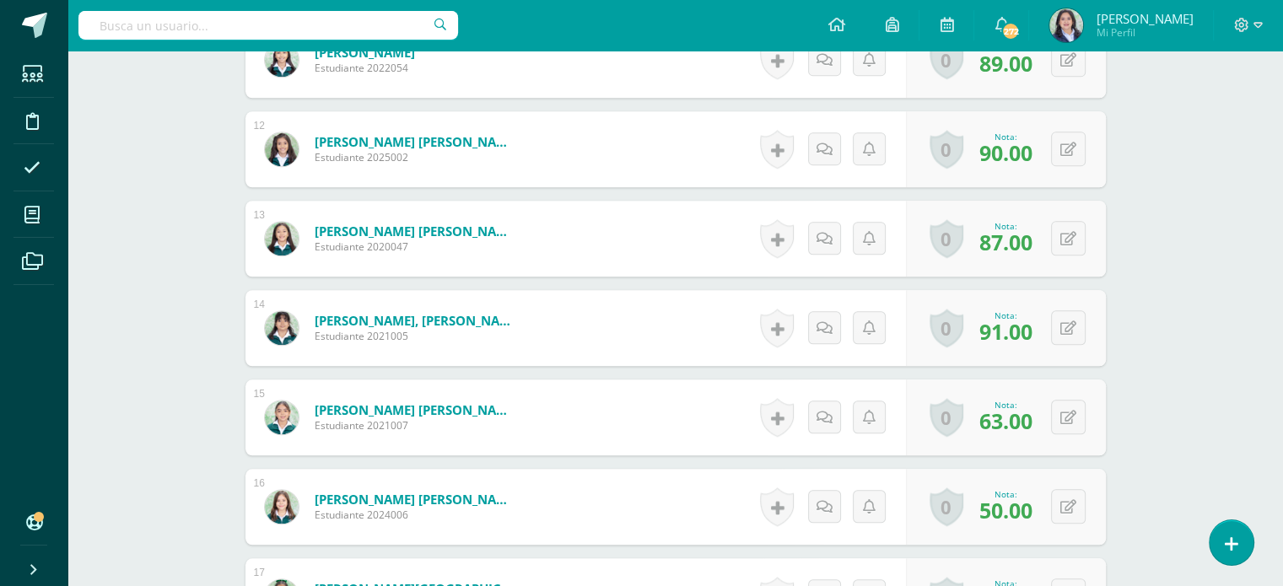
click at [1050, 414] on div "0 [GEOGRAPHIC_DATA] Logros obtenidos Aún no hay logros agregados Nota: 63.00" at bounding box center [1006, 418] width 200 height 76
click at [1063, 414] on button at bounding box center [1079, 417] width 35 height 35
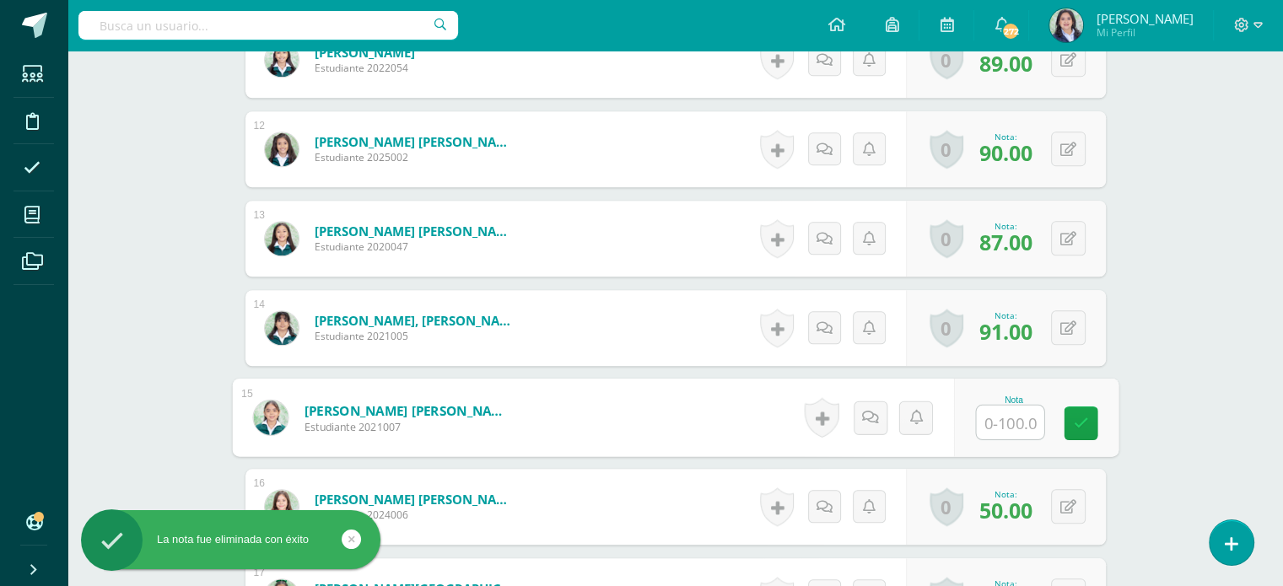
drag, startPoint x: 1193, startPoint y: 321, endPoint x: 1042, endPoint y: 19, distance: 338.4
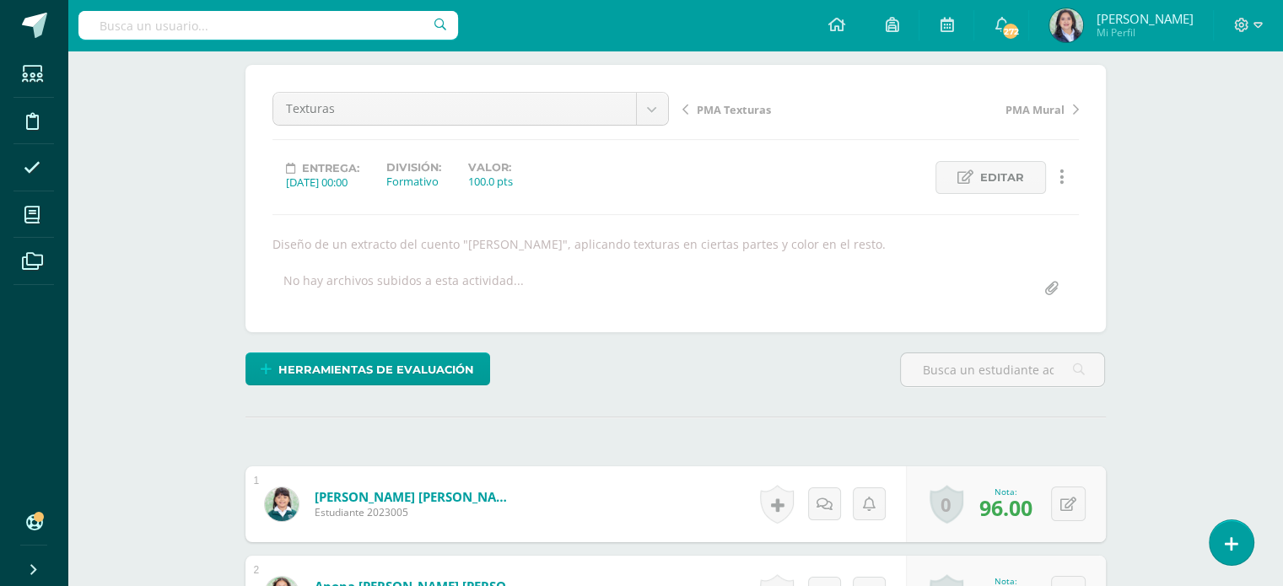
scroll to position [0, 0]
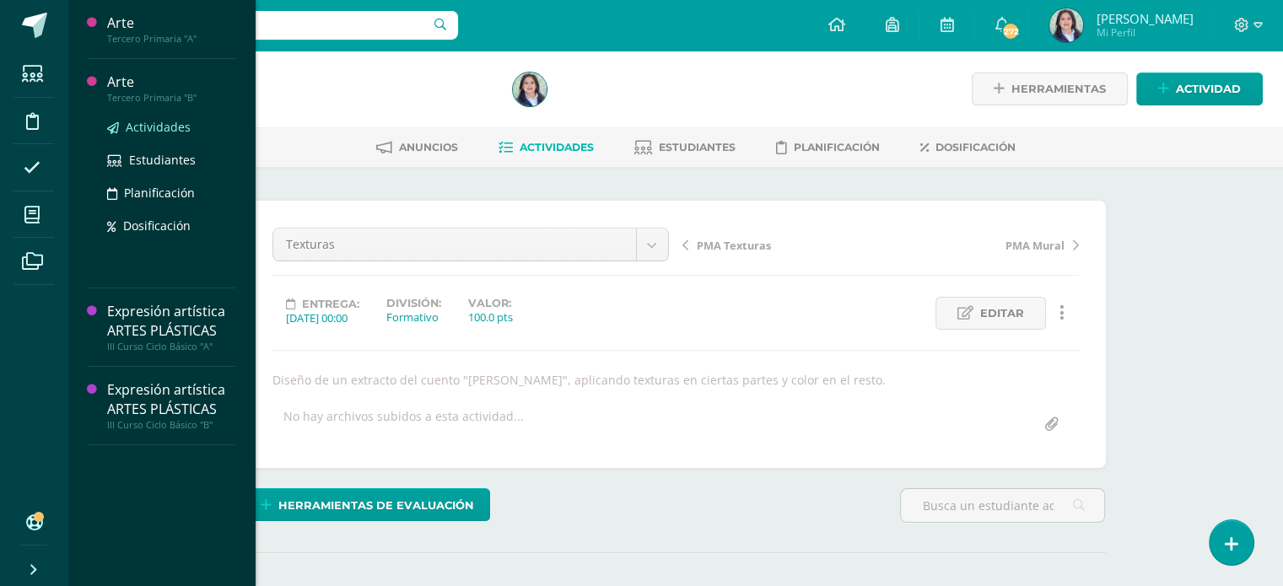
click at [167, 124] on span "Actividades" at bounding box center [158, 127] width 65 height 16
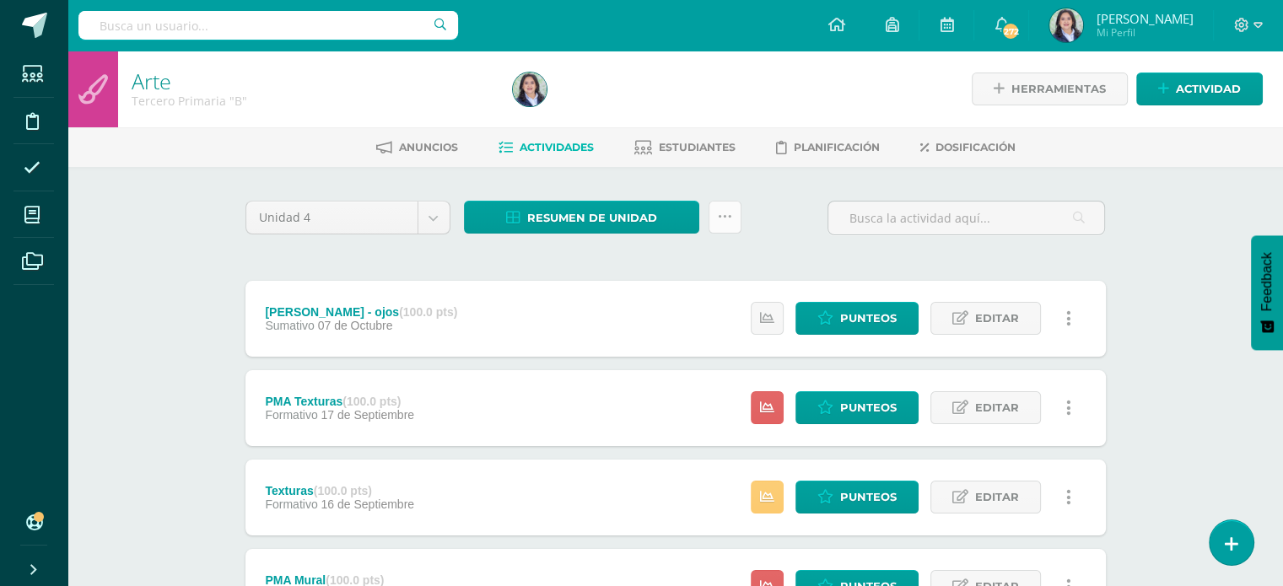
click at [736, 213] on link at bounding box center [725, 217] width 33 height 33
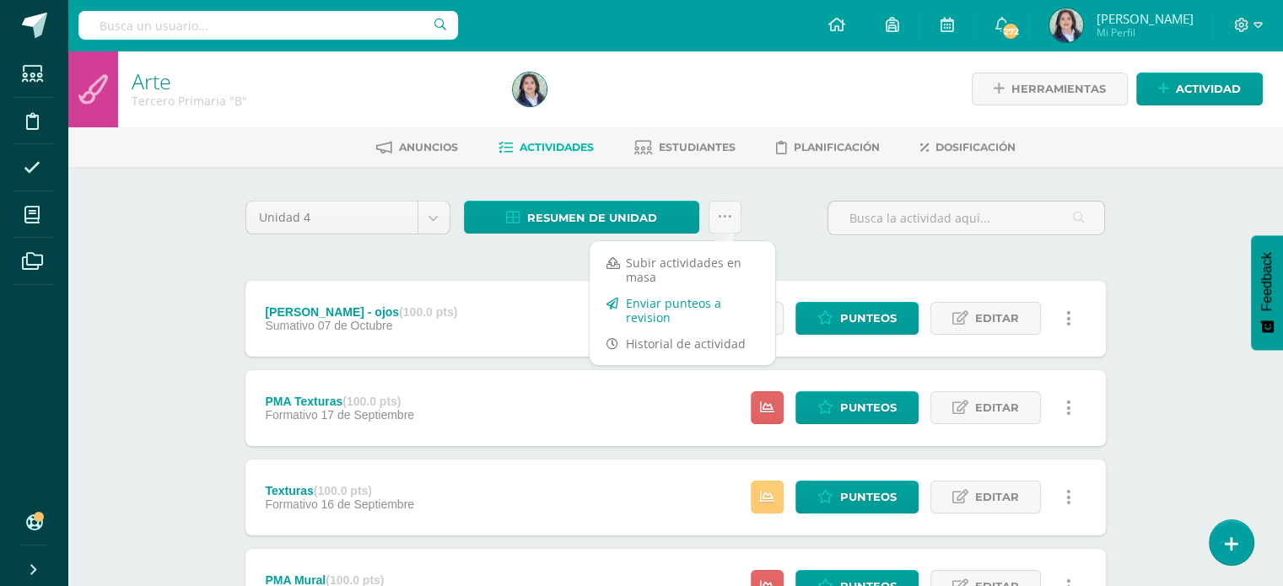
click at [673, 314] on link "Enviar punteos a revision" at bounding box center [683, 310] width 186 height 40
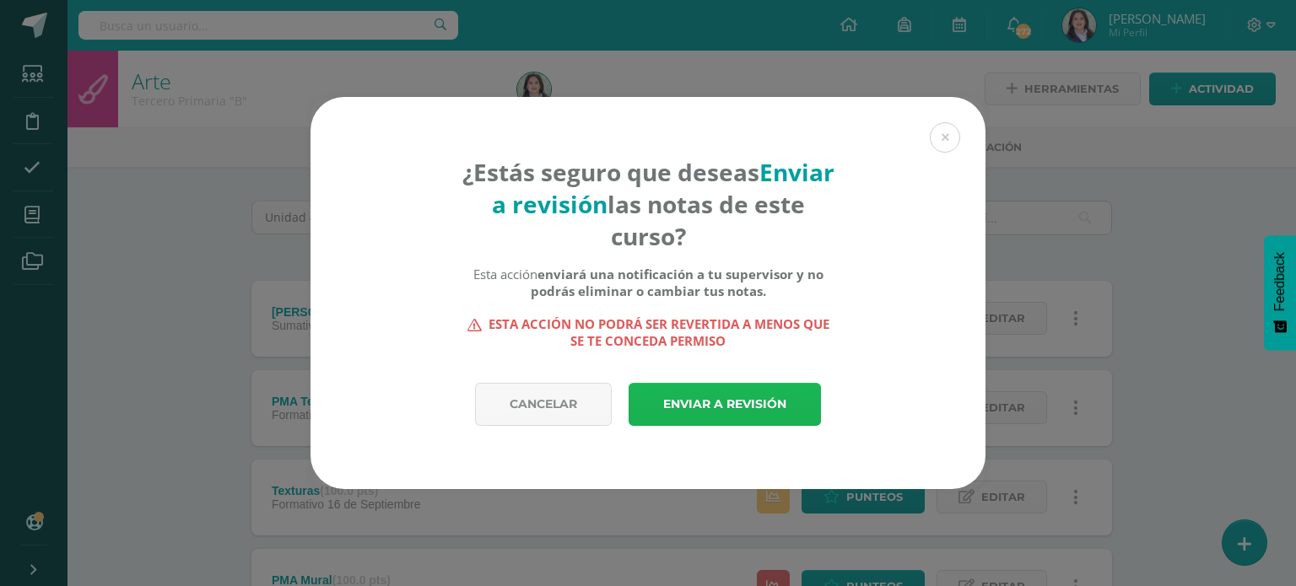
click at [709, 400] on link "Enviar a revisión" at bounding box center [725, 404] width 192 height 43
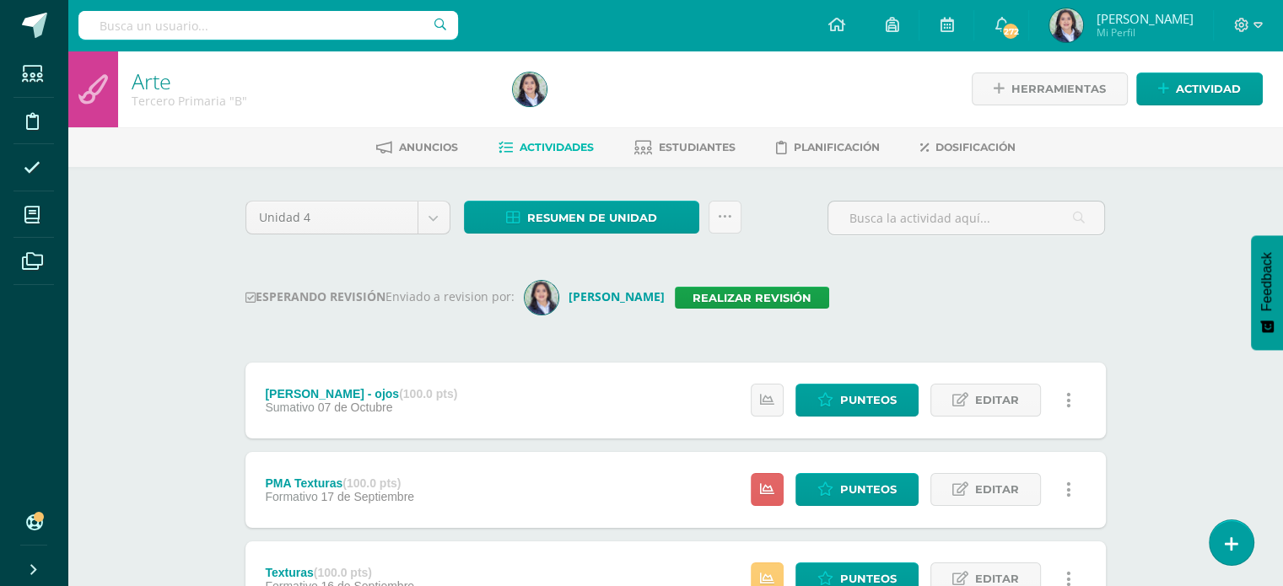
click at [1153, 252] on div "Arte Tercero Primaria "B" Herramientas Detalle de asistencias Actividad Anuncio…" at bounding box center [675, 569] width 1216 height 1037
